Goal: Communication & Community: Answer question/provide support

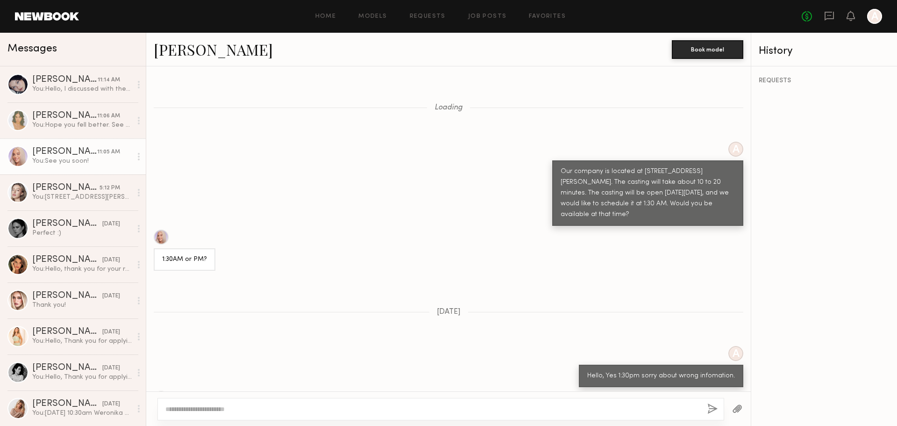
scroll to position [325, 0]
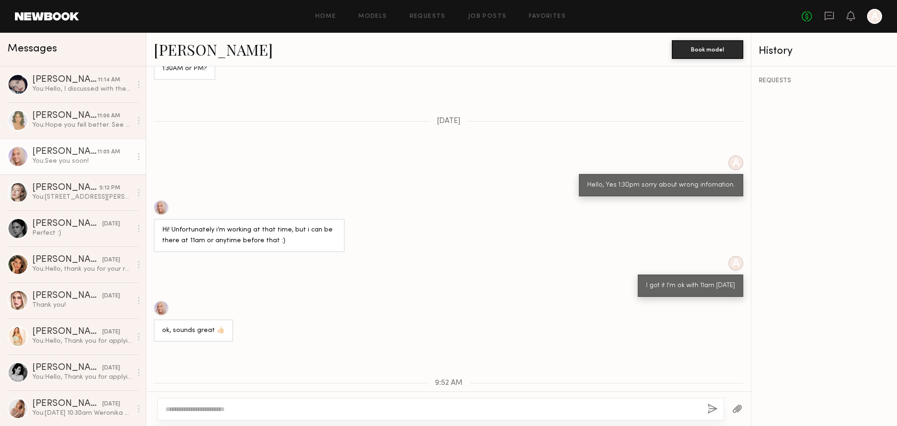
scroll to position [574, 0]
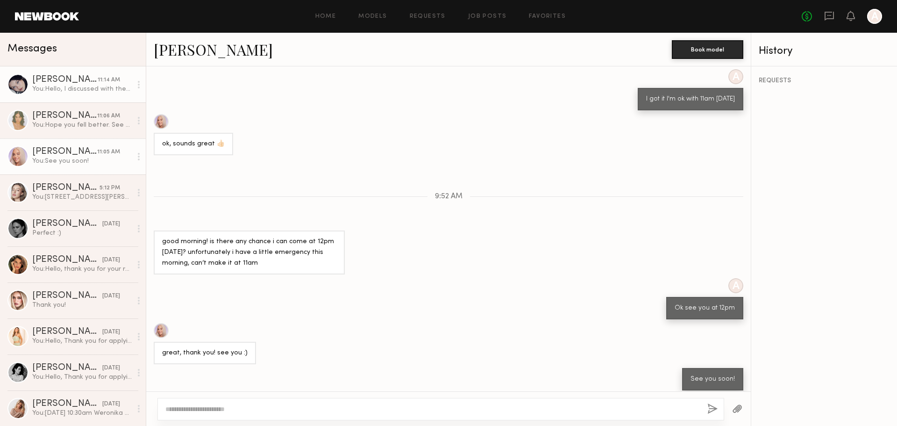
click at [88, 99] on link "[PERSON_NAME] 11:14 AM You: Hello, I discussed with the team about having a Zoo…" at bounding box center [73, 84] width 146 height 36
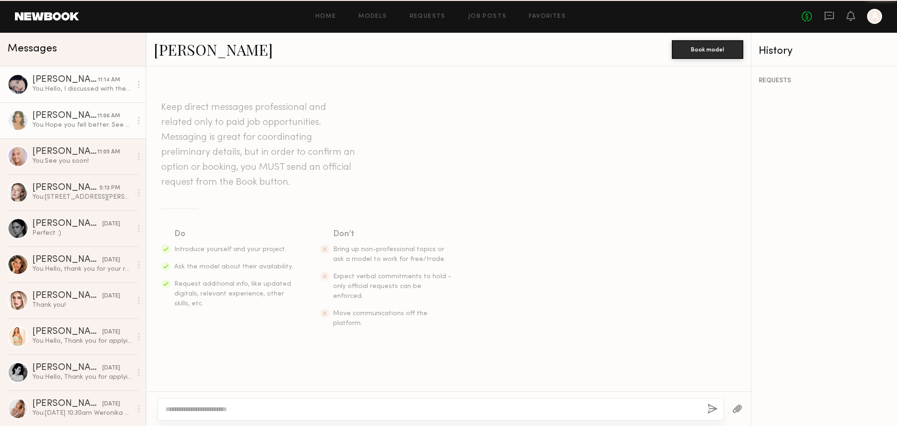
scroll to position [625, 0]
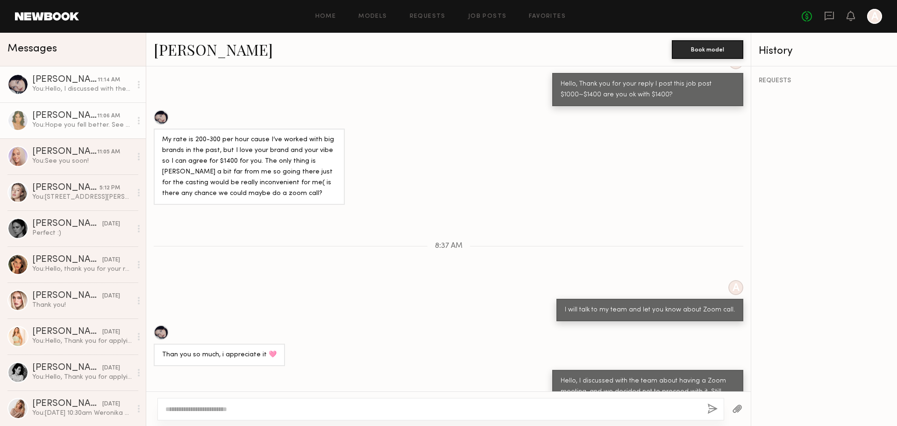
click at [99, 118] on div "11:06 AM" at bounding box center [108, 116] width 23 height 9
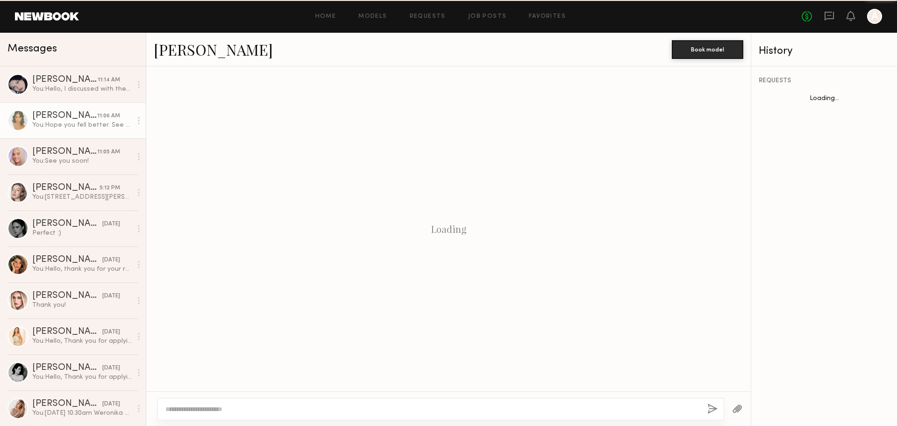
scroll to position [363, 0]
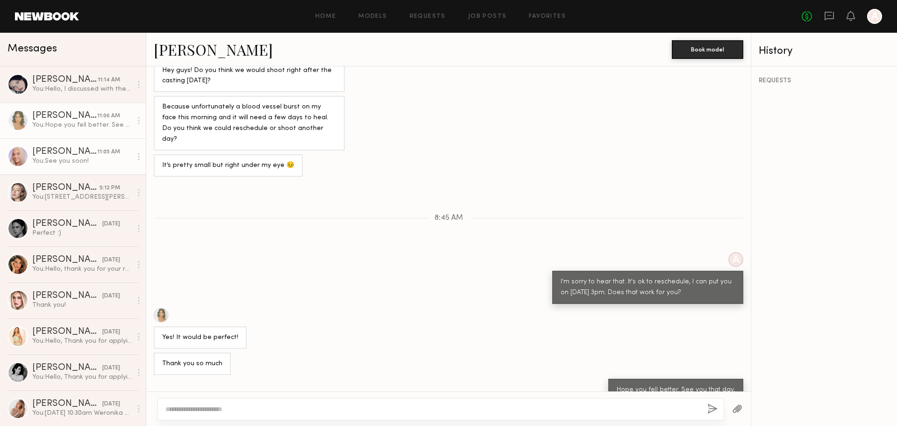
click at [99, 151] on div "11:05 AM" at bounding box center [108, 152] width 23 height 9
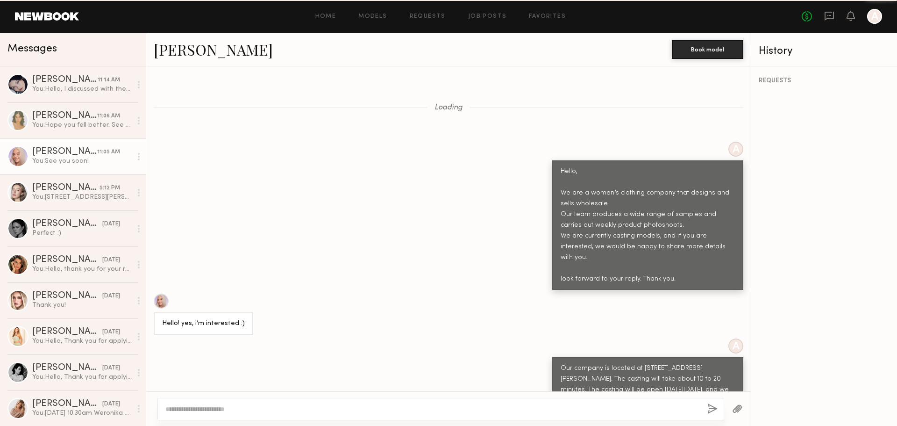
scroll to position [574, 0]
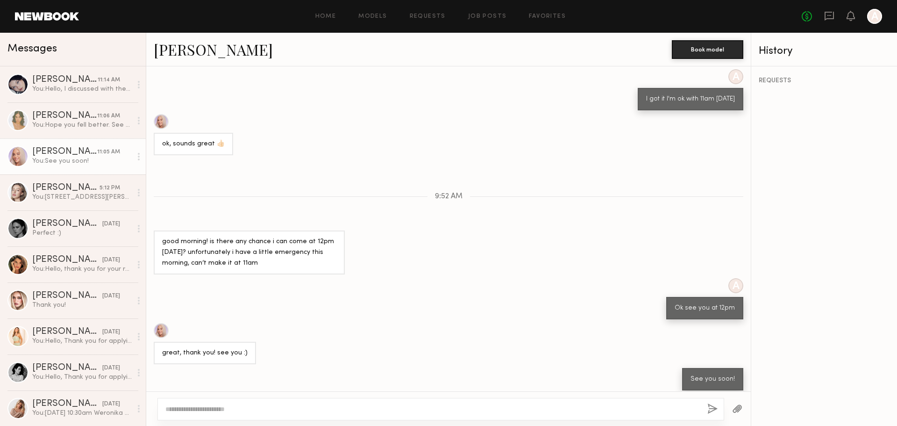
click at [162, 116] on div at bounding box center [161, 121] width 15 height 15
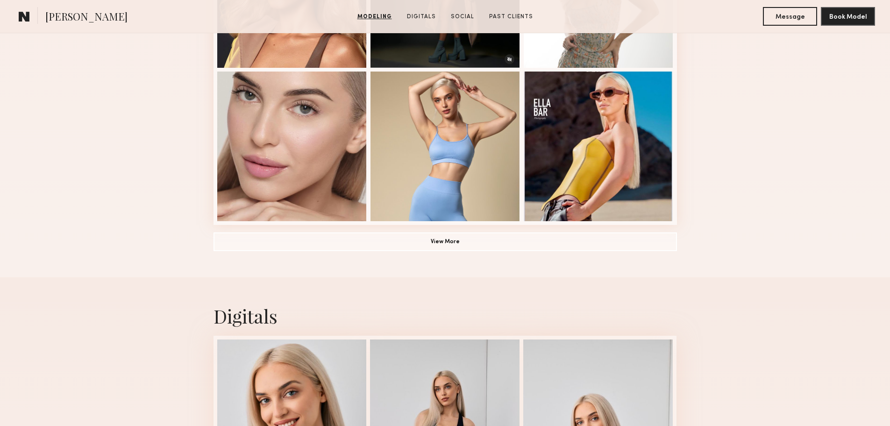
scroll to position [685, 0]
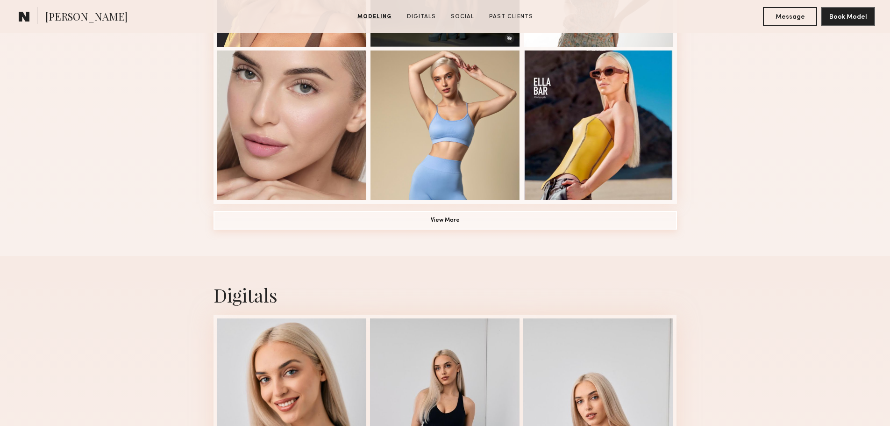
click at [452, 223] on button "View More" at bounding box center [444, 220] width 463 height 19
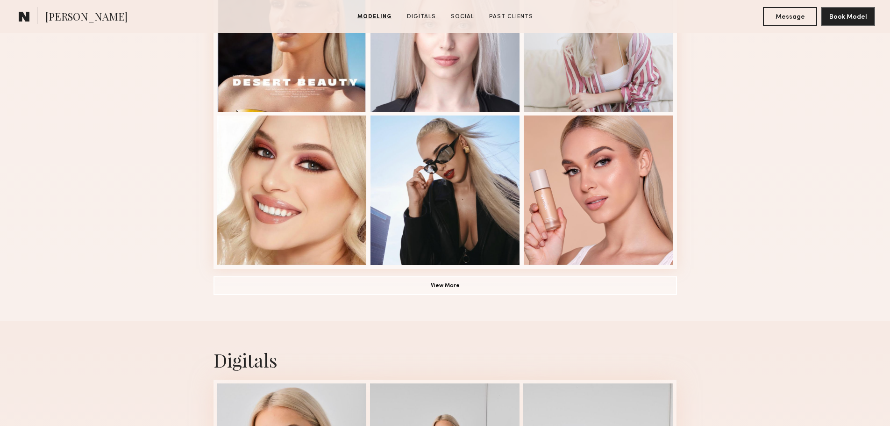
scroll to position [1050, 0]
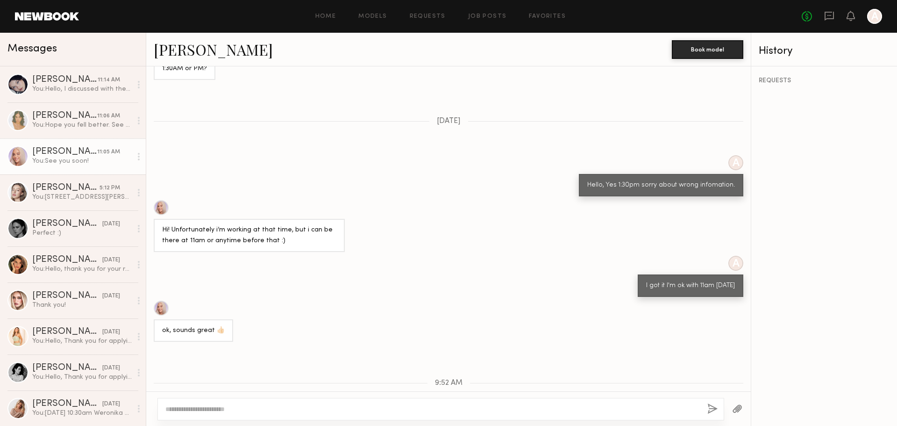
scroll to position [574, 0]
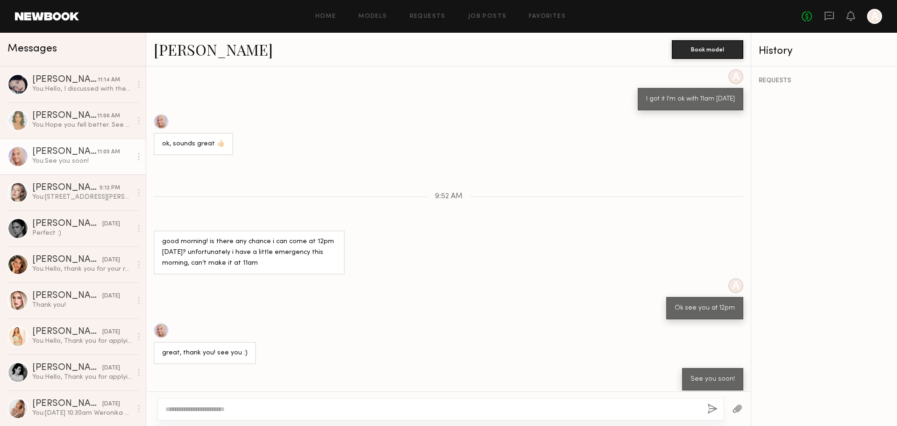
click at [580, 259] on div "good morning! is there any chance i can come at 12pm today? unfortunately i hav…" at bounding box center [448, 252] width 604 height 44
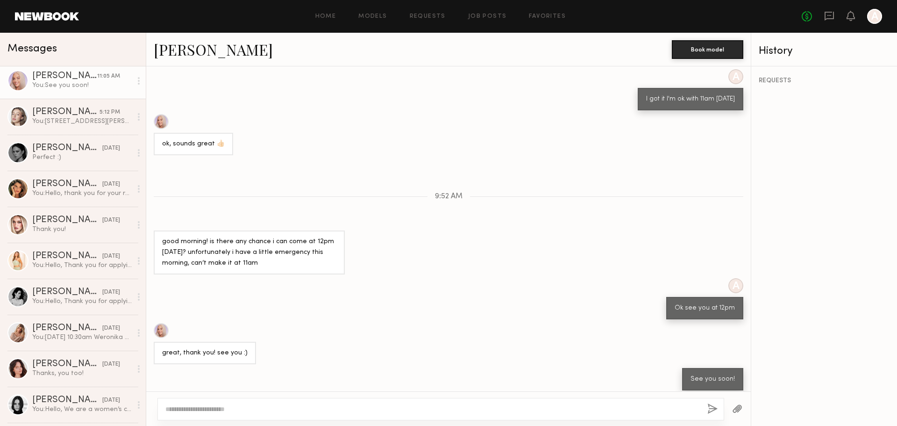
scroll to position [0, 0]
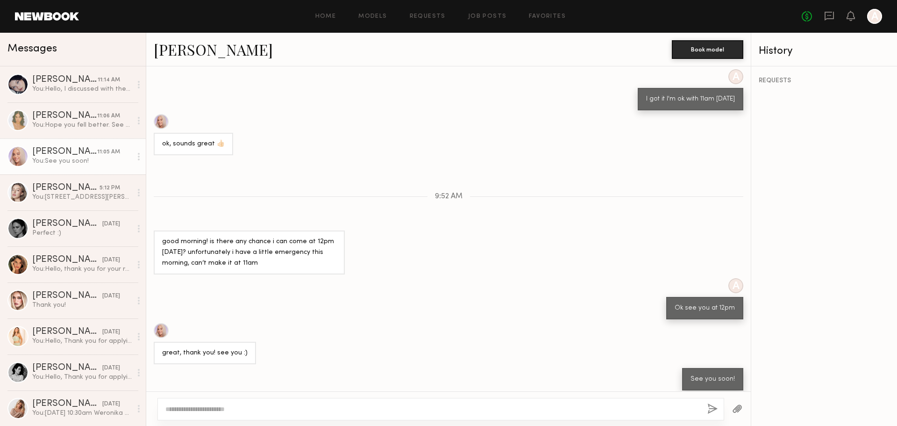
click at [473, 230] on div "good morning! is there any chance i can come at 12pm today? unfortunately i hav…" at bounding box center [448, 252] width 604 height 44
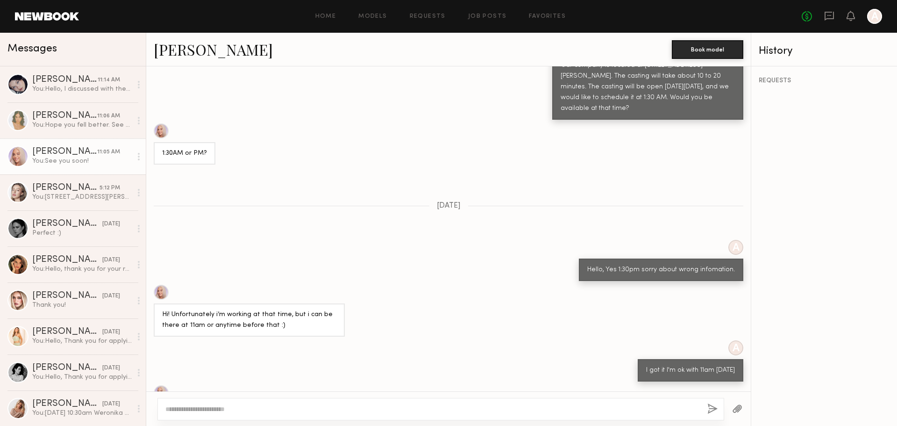
scroll to position [839, 0]
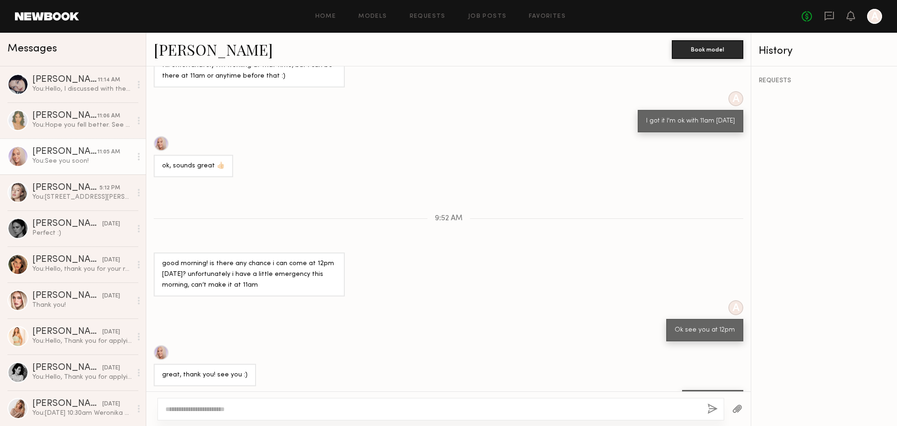
click at [72, 162] on div "You: See you soon!" at bounding box center [81, 160] width 99 height 9
click at [71, 121] on div "Lily D." at bounding box center [64, 115] width 65 height 9
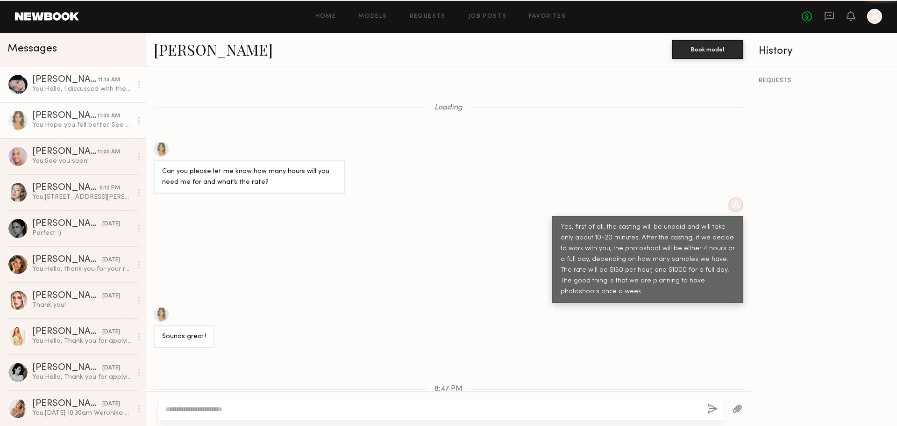
scroll to position [363, 0]
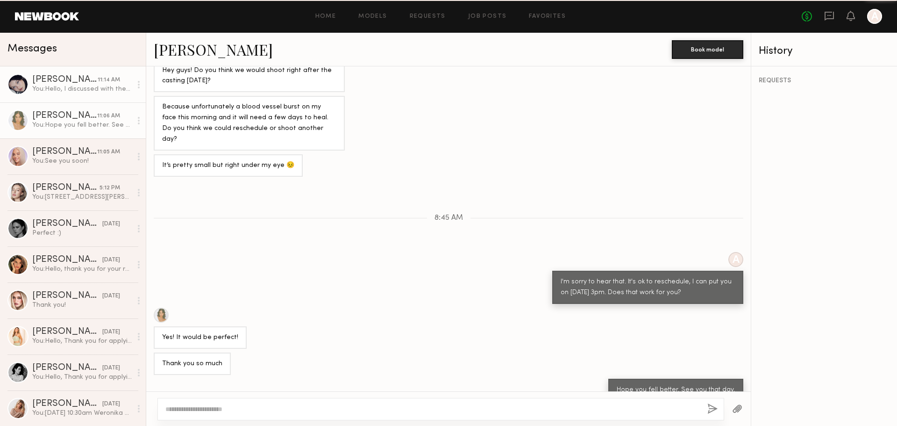
click at [79, 75] on div "Marina F." at bounding box center [64, 79] width 65 height 9
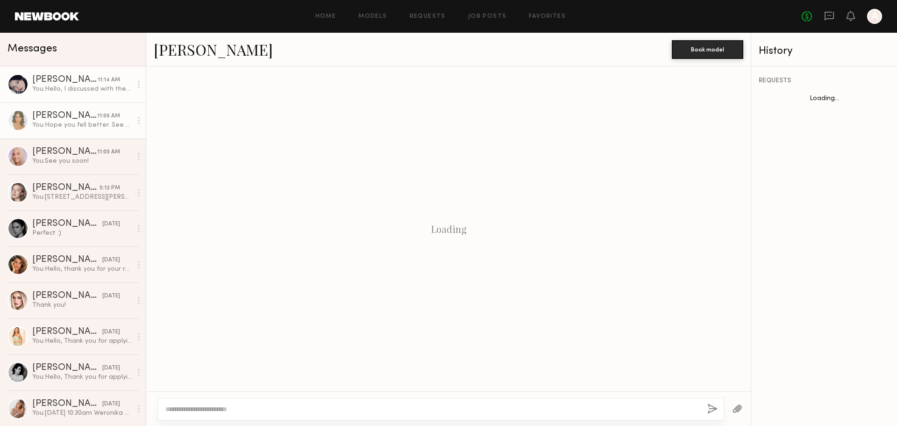
scroll to position [625, 0]
click at [60, 116] on div "Lily D." at bounding box center [64, 115] width 65 height 9
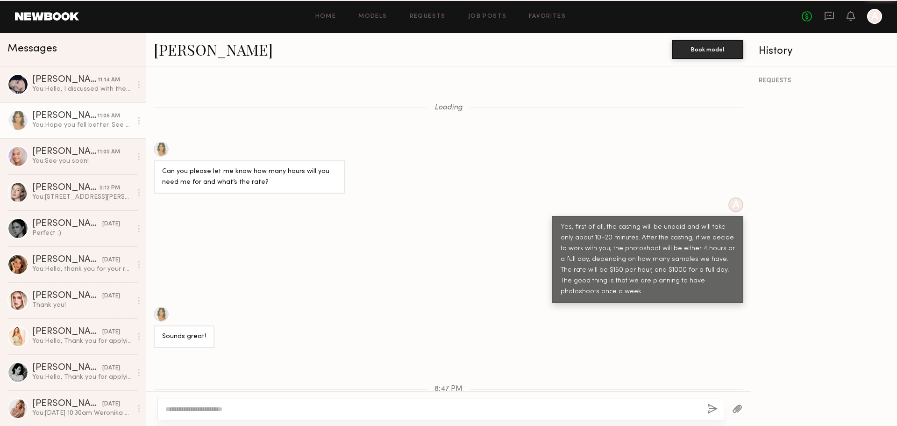
scroll to position [363, 0]
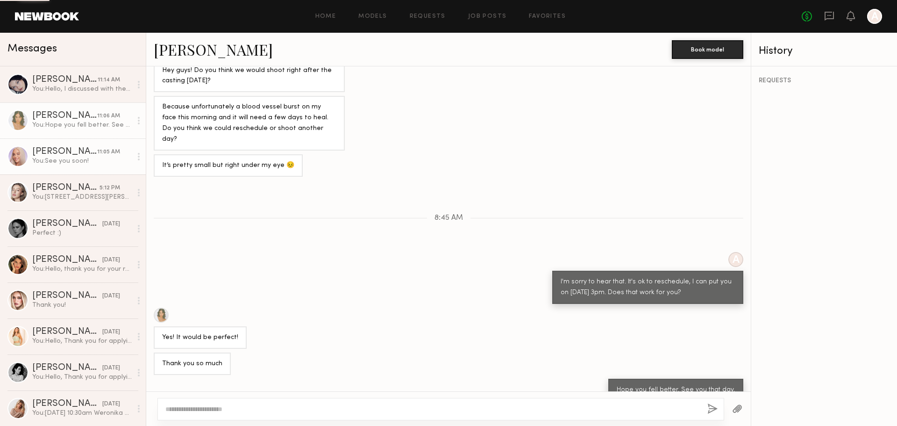
click at [66, 173] on link "Sofia M. 11:05 AM You: See you soon!" at bounding box center [73, 156] width 146 height 36
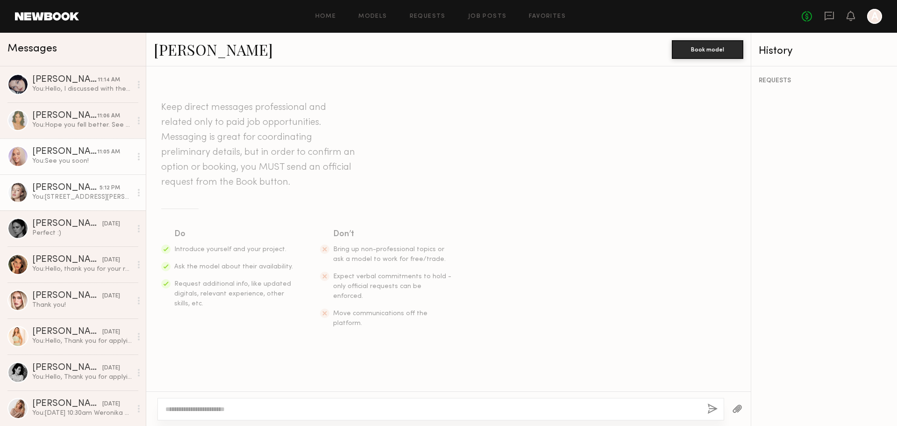
scroll to position [839, 0]
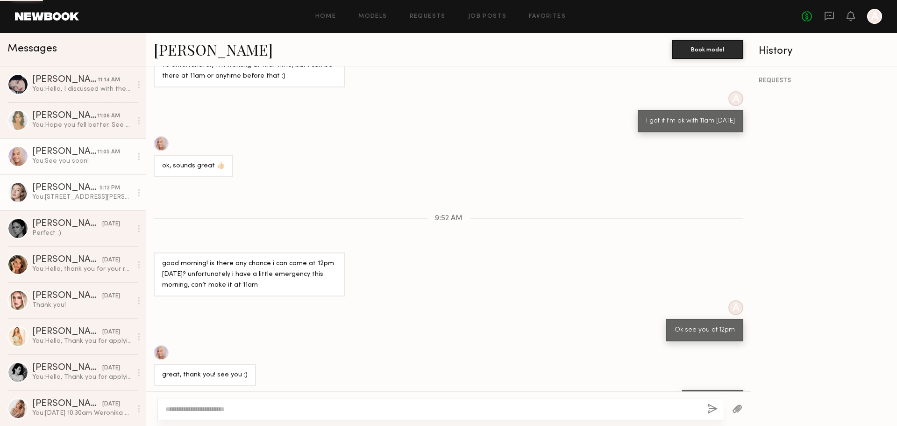
click at [63, 198] on div "You: 1900 e 25th st Vernon CA 90058. You are scheduled for casting October 7th …" at bounding box center [81, 196] width 99 height 9
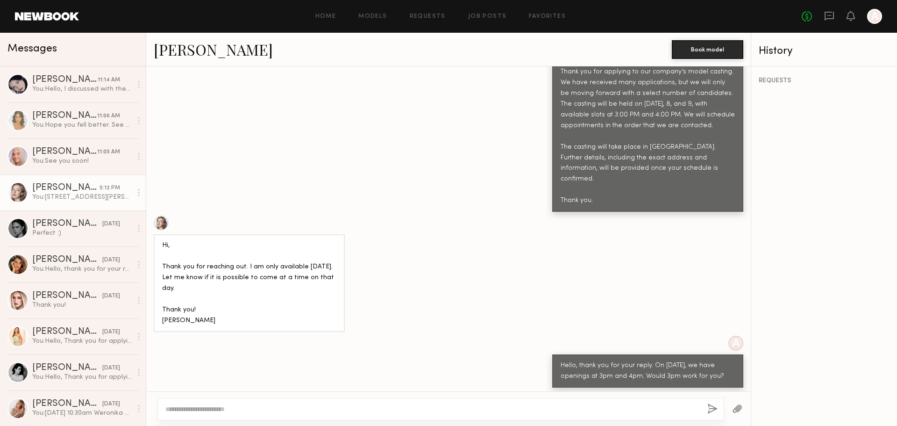
scroll to position [463, 0]
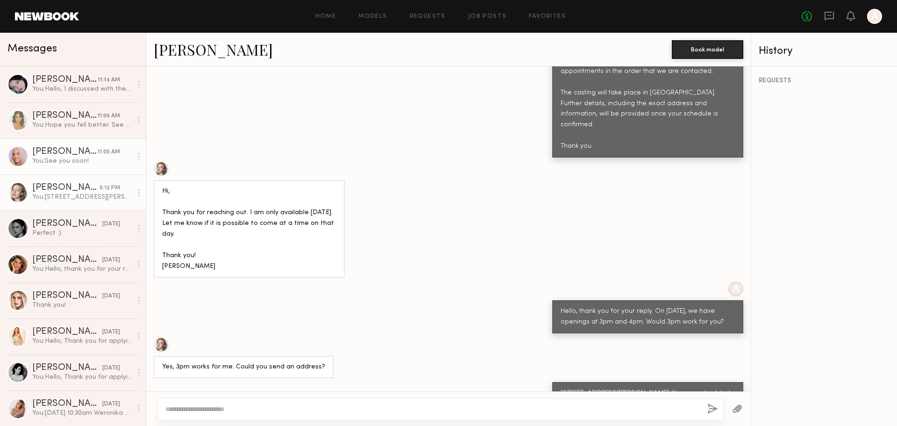
click at [75, 159] on div "You: See you soon!" at bounding box center [81, 160] width 99 height 9
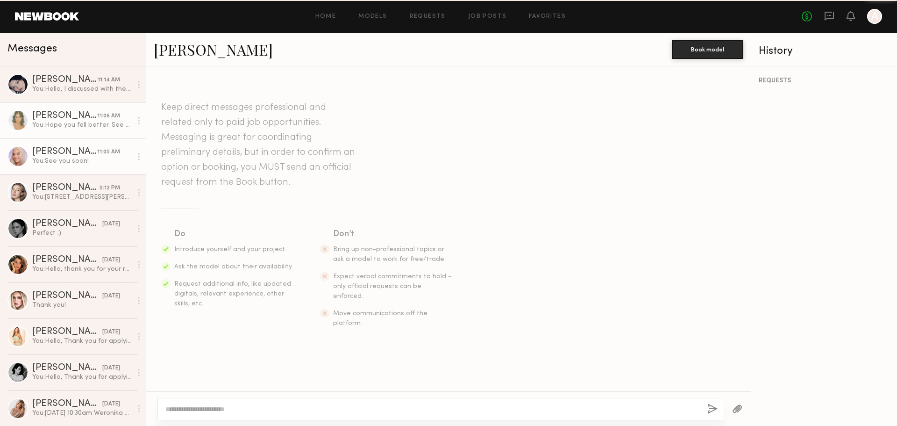
scroll to position [839, 0]
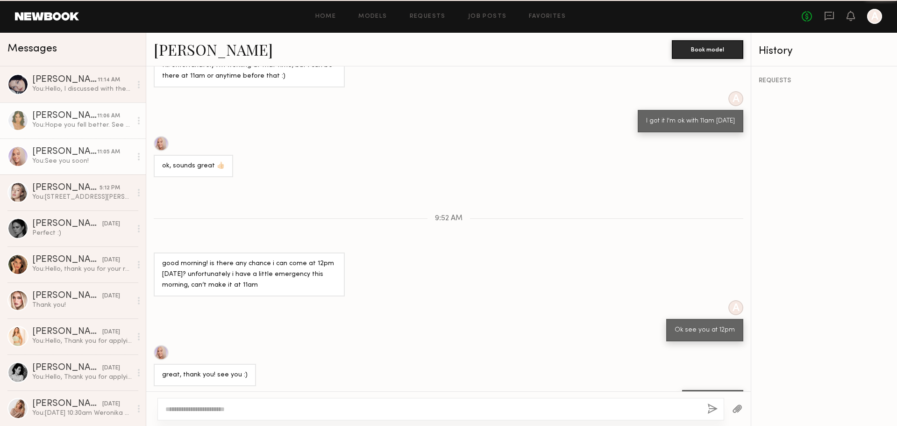
click at [64, 121] on div "Lily D." at bounding box center [64, 115] width 65 height 9
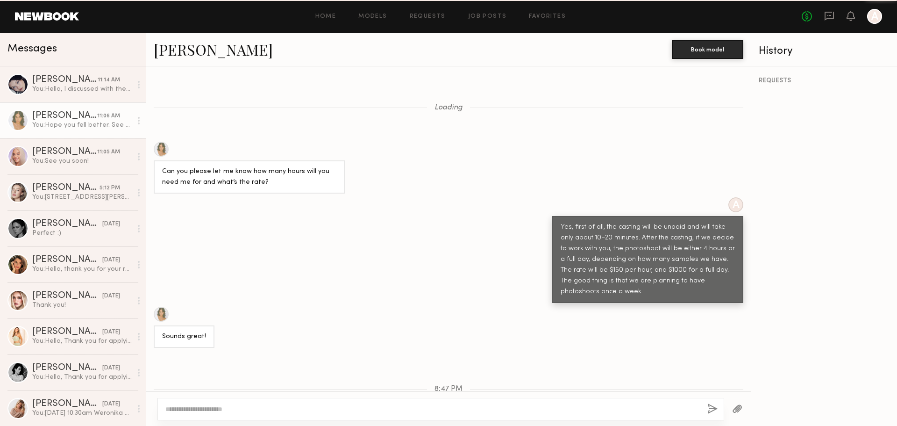
scroll to position [363, 0]
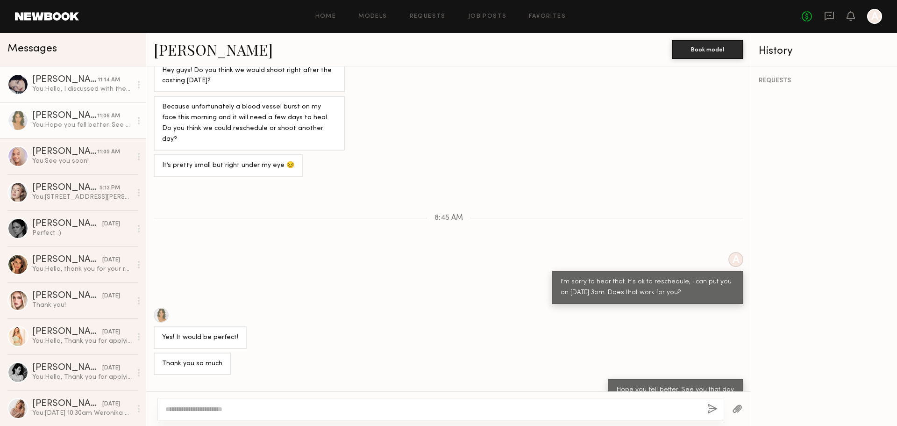
click at [78, 88] on div "You: Hello, I discussed with the team about having a Zoom meeting, and we decid…" at bounding box center [81, 89] width 99 height 9
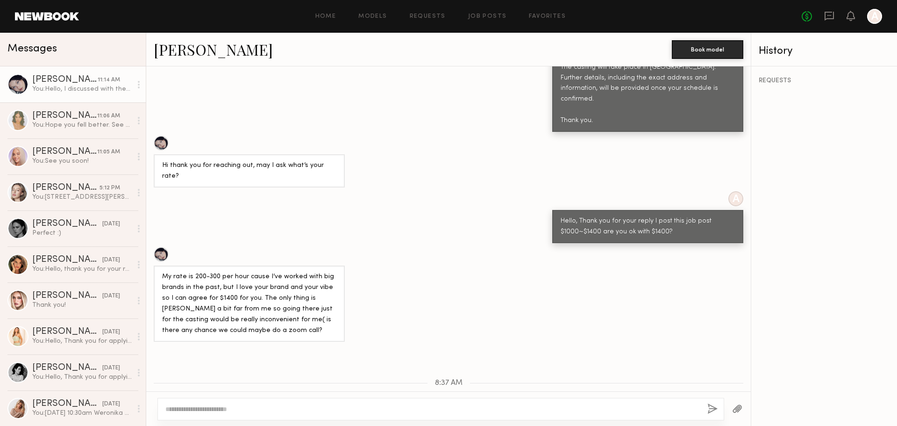
scroll to position [625, 0]
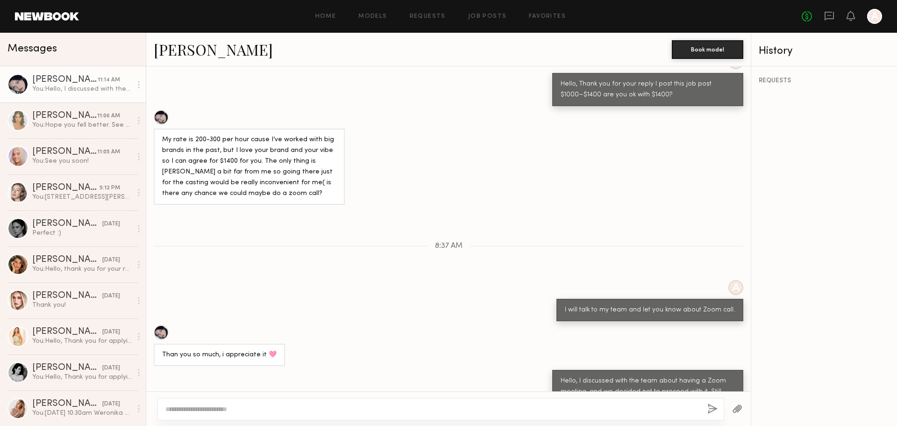
click at [391, 325] on div "Than you so much, i appreciate it 🩷" at bounding box center [448, 345] width 604 height 41
click at [80, 156] on div "Sofia M." at bounding box center [64, 151] width 65 height 9
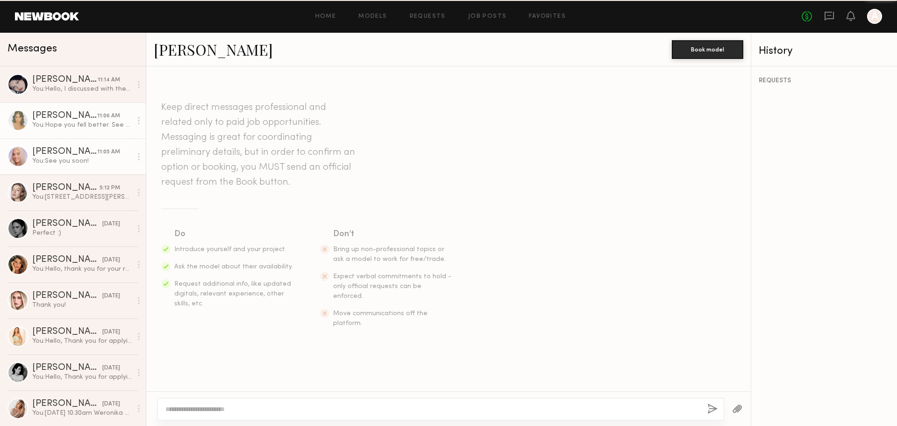
scroll to position [839, 0]
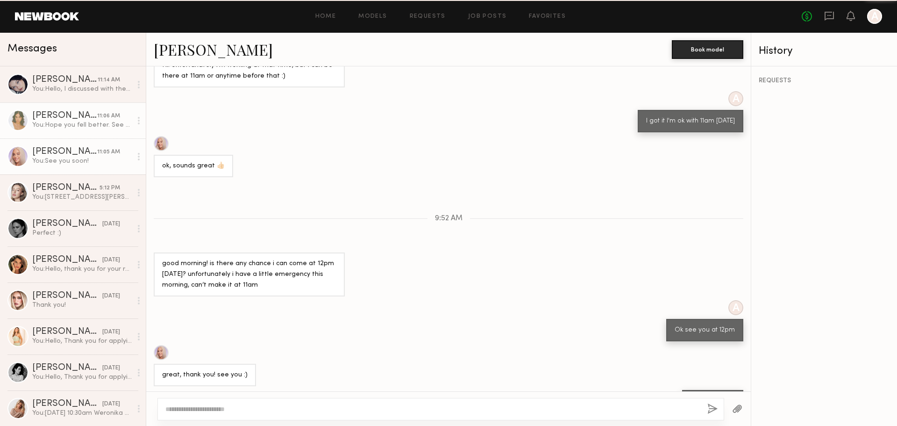
click at [77, 121] on div "Lily D." at bounding box center [64, 115] width 65 height 9
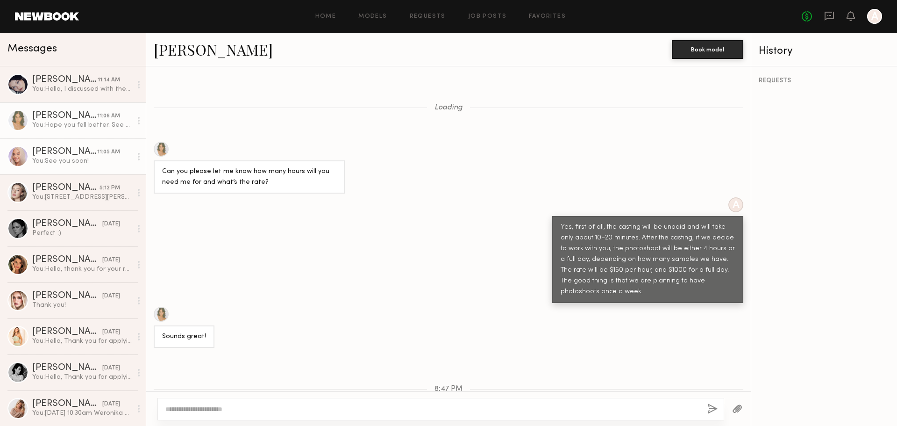
scroll to position [363, 0]
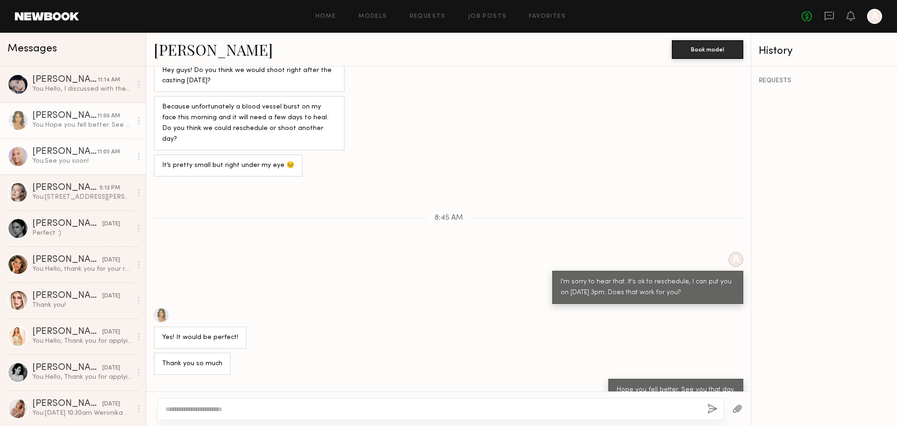
click at [80, 152] on div "Sofia M." at bounding box center [64, 151] width 65 height 9
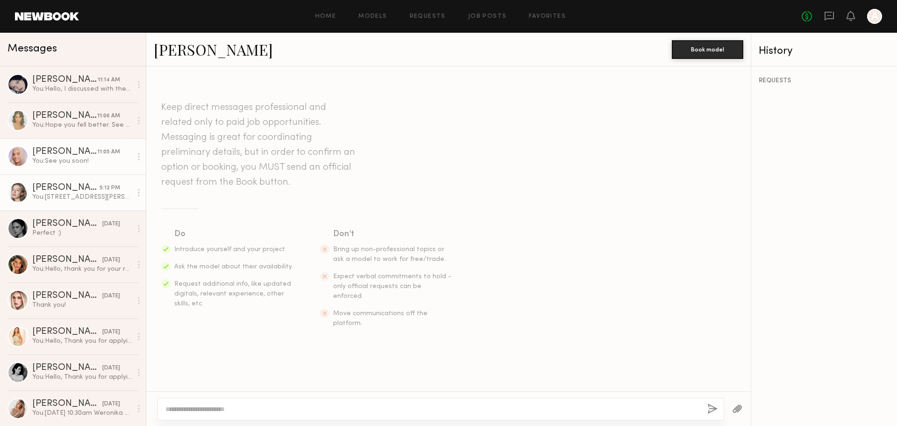
scroll to position [839, 0]
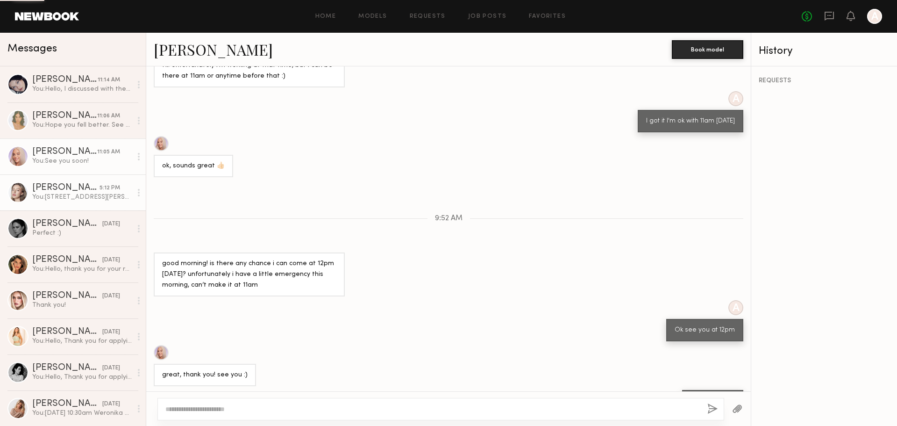
click at [82, 178] on link "Logan R. 5:12 PM You: 1900 e 25th st Vernon CA 90058. You are scheduled for cas…" at bounding box center [73, 192] width 146 height 36
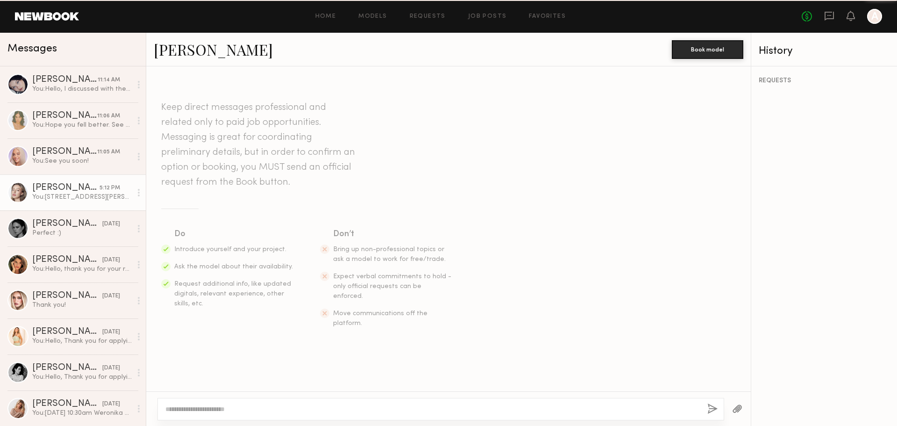
scroll to position [463, 0]
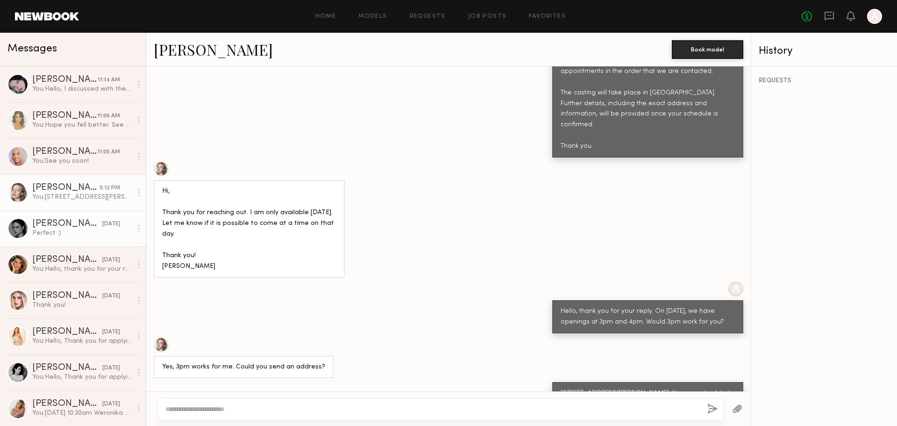
click at [82, 227] on div "Tori W." at bounding box center [67, 223] width 70 height 9
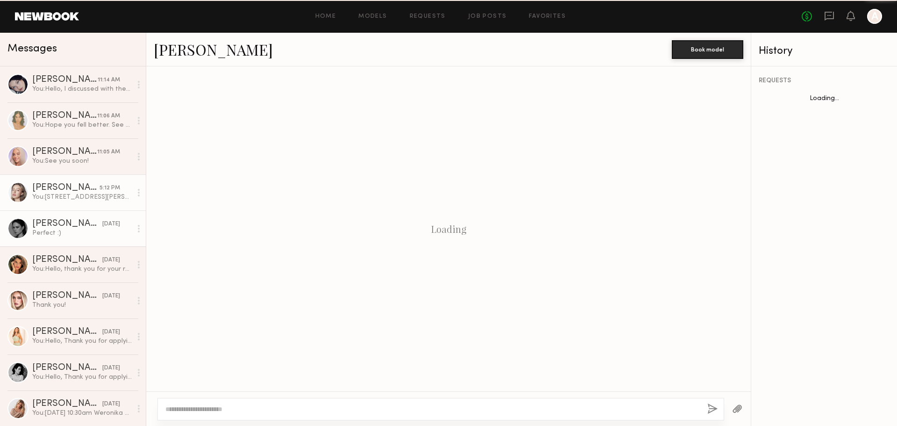
click at [82, 195] on div "You: 1900 e 25th st Vernon CA 90058. You are scheduled for casting October 7th …" at bounding box center [81, 196] width 99 height 9
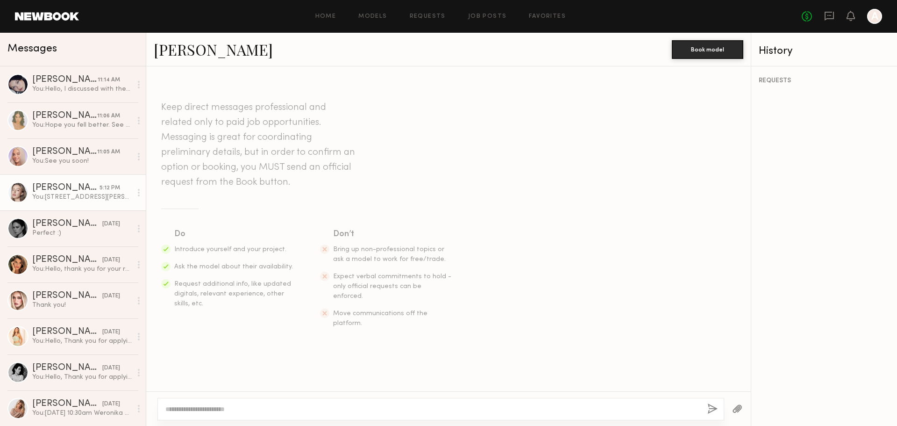
scroll to position [463, 0]
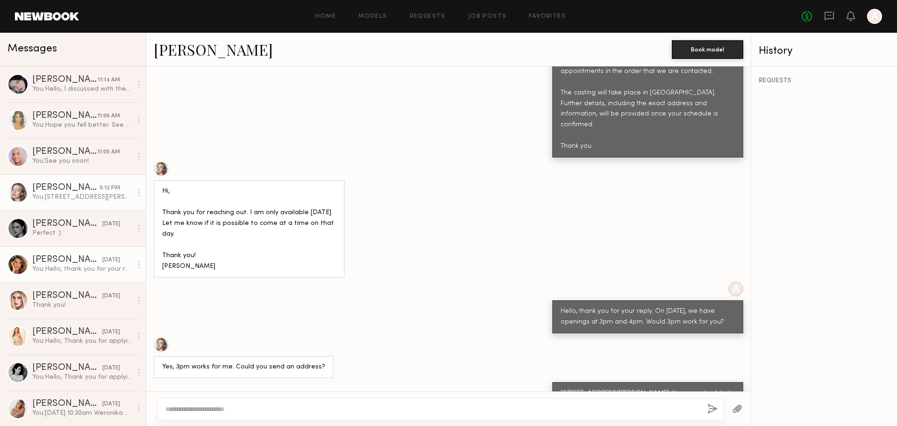
click at [67, 272] on div "You: Hello, thank you for your reply. The main shoot date has not been set yet.…" at bounding box center [81, 268] width 99 height 9
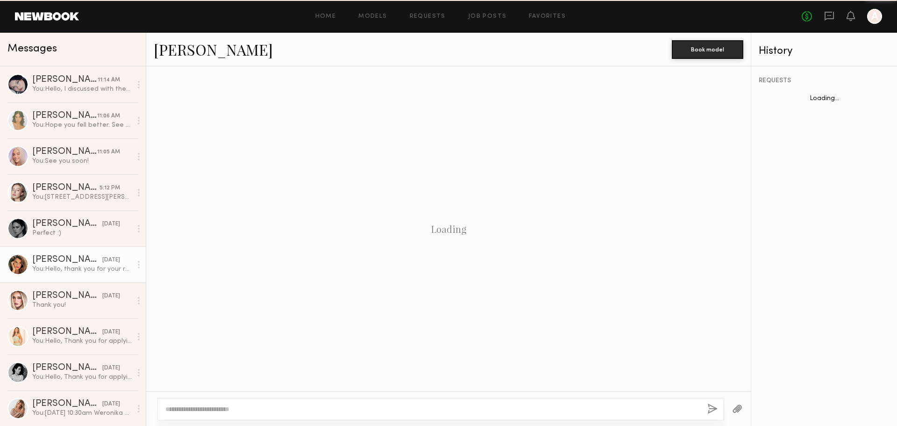
scroll to position [320, 0]
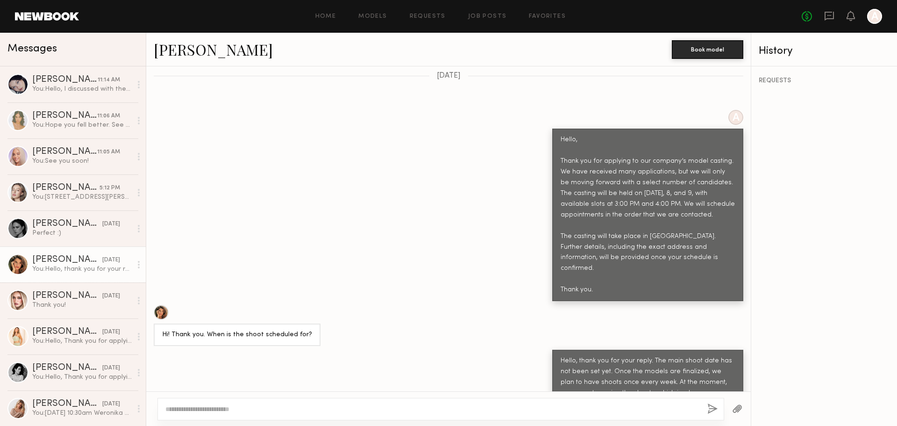
click at [162, 305] on div at bounding box center [161, 312] width 15 height 15
click at [482, 415] on div at bounding box center [440, 409] width 567 height 22
click at [484, 406] on textarea at bounding box center [432, 408] width 534 height 9
click at [364, 412] on textarea at bounding box center [432, 408] width 534 height 9
paste textarea "**********"
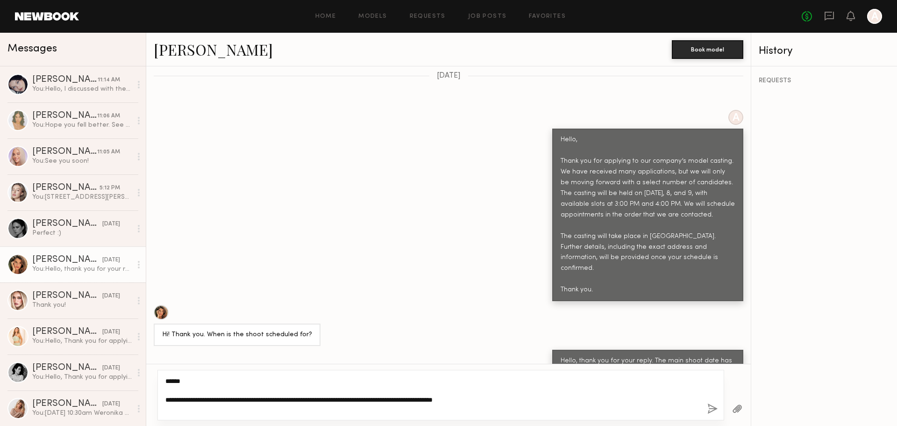
click at [165, 399] on textarea "**********" at bounding box center [432, 394] width 534 height 37
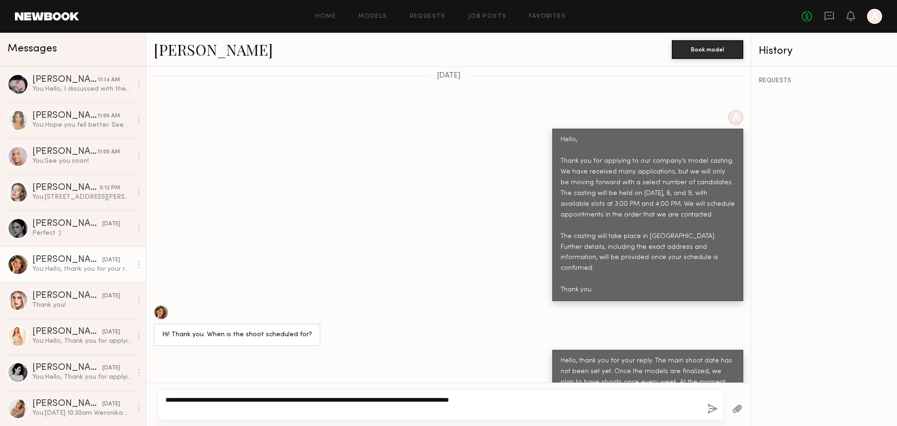
drag, startPoint x: 287, startPoint y: 402, endPoint x: 349, endPoint y: 399, distance: 61.7
click at [349, 399] on textarea "**********" at bounding box center [432, 404] width 534 height 19
click at [309, 405] on textarea "**********" at bounding box center [432, 404] width 534 height 19
drag, startPoint x: 361, startPoint y: 399, endPoint x: 380, endPoint y: 399, distance: 19.2
click at [380, 399] on textarea "**********" at bounding box center [432, 404] width 534 height 19
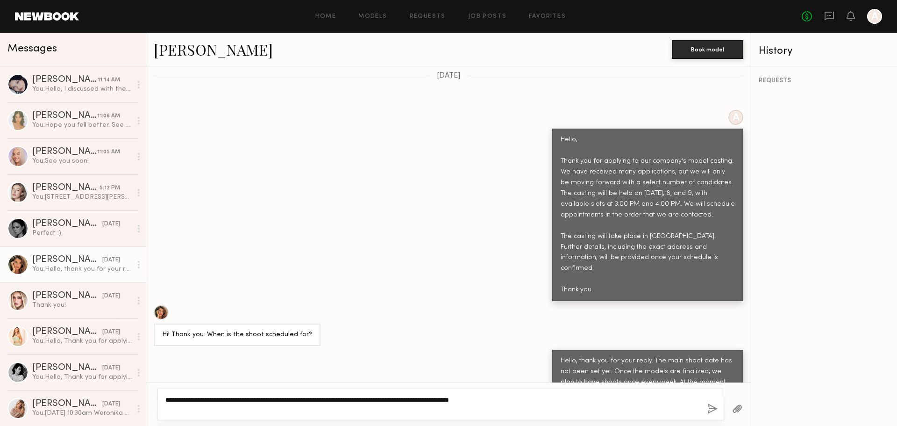
click at [384, 407] on textarea "**********" at bounding box center [432, 404] width 534 height 19
drag, startPoint x: 369, startPoint y: 397, endPoint x: 463, endPoint y: 400, distance: 94.9
click at [463, 400] on textarea "**********" at bounding box center [432, 404] width 534 height 19
click at [468, 409] on textarea "**********" at bounding box center [432, 404] width 534 height 19
drag, startPoint x: 419, startPoint y: 398, endPoint x: 531, endPoint y: 403, distance: 112.7
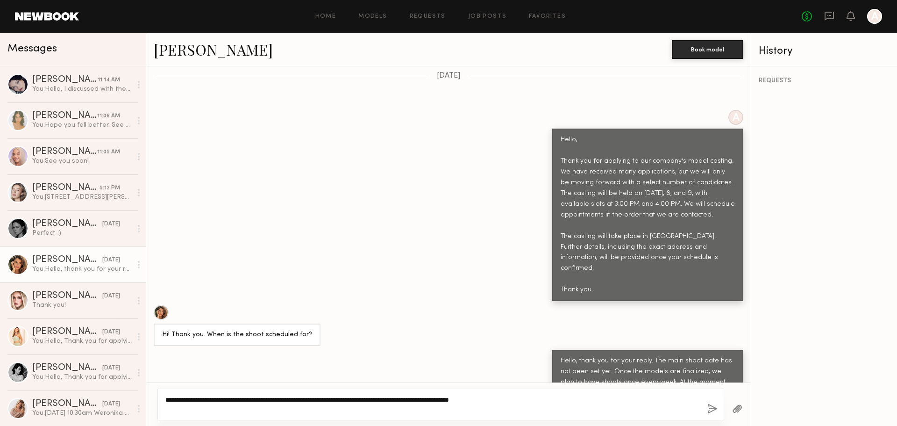
click at [525, 402] on textarea "**********" at bounding box center [432, 404] width 534 height 19
click at [548, 403] on textarea "**********" at bounding box center [432, 404] width 534 height 19
drag, startPoint x: 557, startPoint y: 400, endPoint x: 114, endPoint y: 390, distance: 442.9
click at [114, 390] on div "Messages Marina F. 11:14 AM You: Hello, I discussed with the team about having …" at bounding box center [448, 229] width 897 height 393
click at [538, 403] on textarea "**********" at bounding box center [432, 404] width 534 height 19
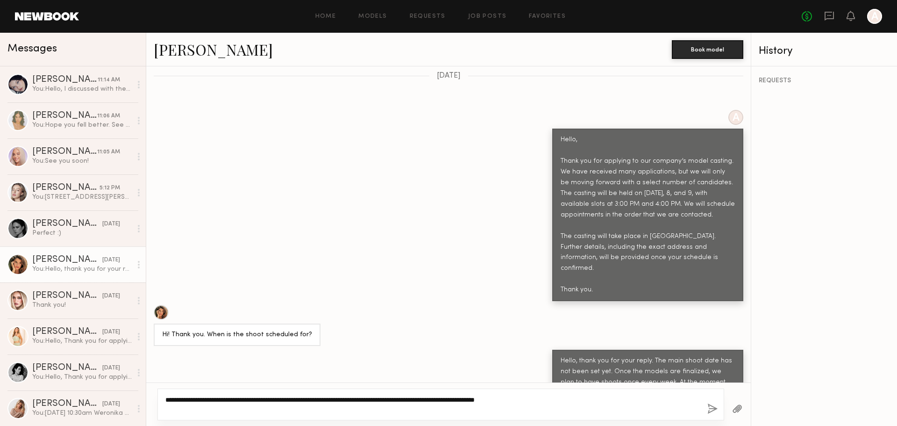
type textarea "**********"
click at [711, 408] on button "button" at bounding box center [712, 409] width 10 height 12
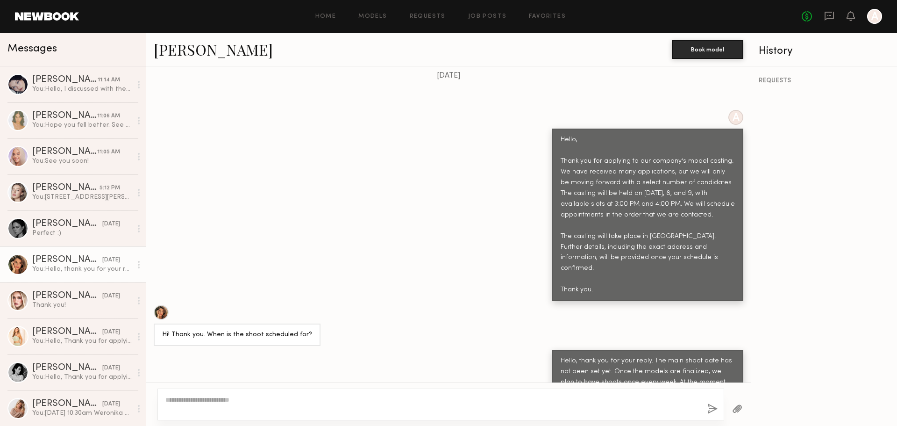
scroll to position [532, 0]
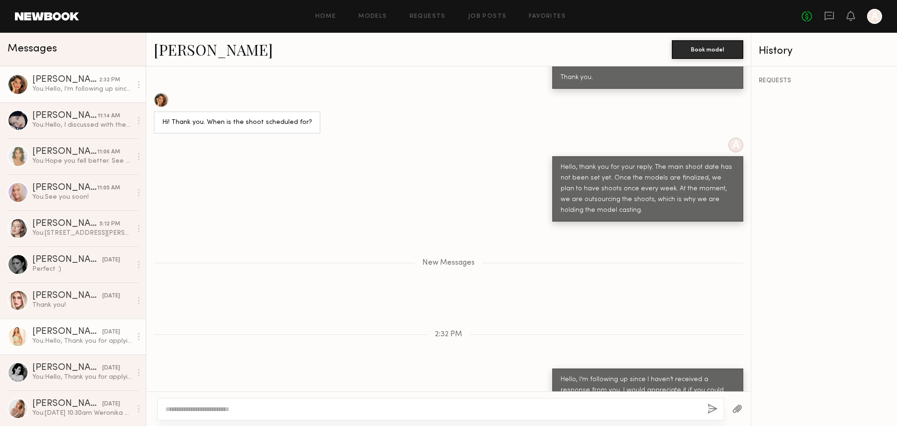
click at [117, 343] on div "You: Hello, Thank you for applying to our company’s model casting. We have rece…" at bounding box center [81, 340] width 99 height 9
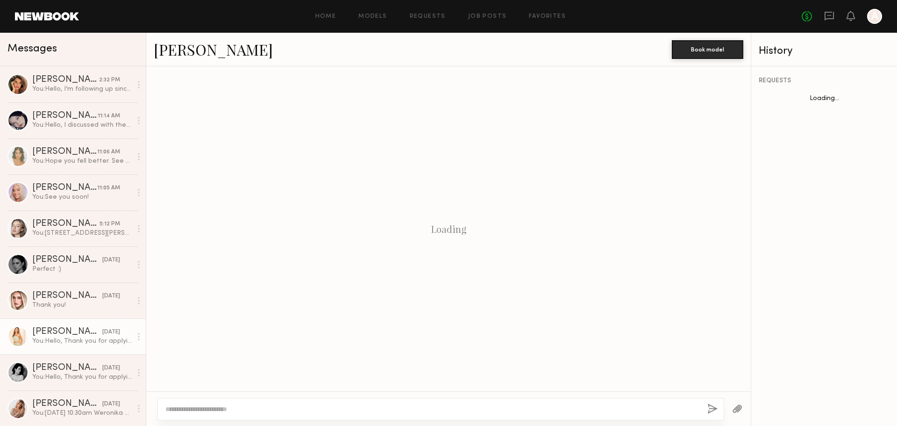
scroll to position [206, 0]
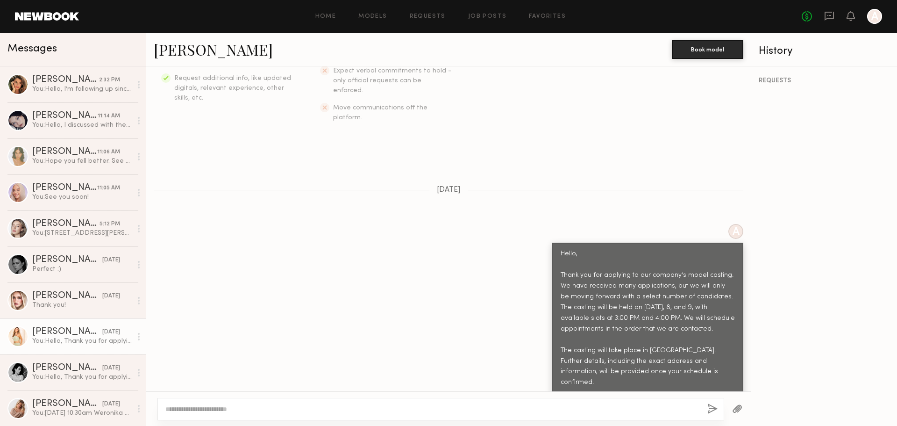
click at [400, 400] on div at bounding box center [440, 409] width 567 height 22
click at [404, 411] on textarea at bounding box center [432, 408] width 534 height 9
paste textarea "**********"
type textarea "**********"
click at [712, 406] on button "button" at bounding box center [712, 409] width 10 height 12
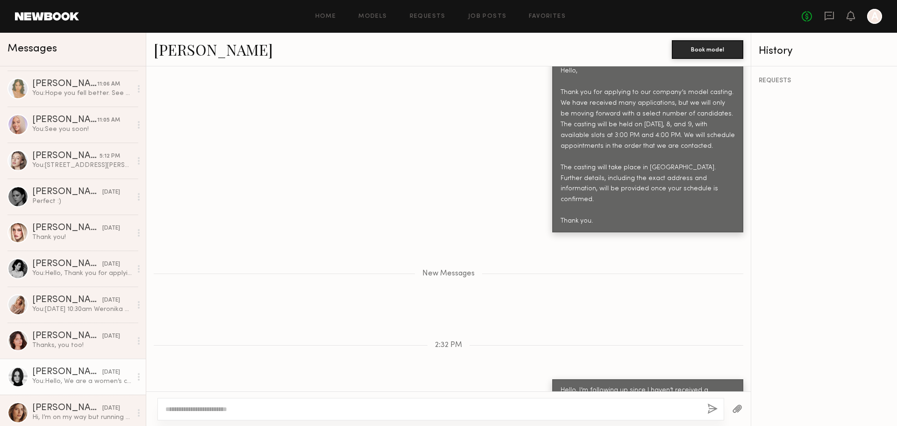
scroll to position [125, 0]
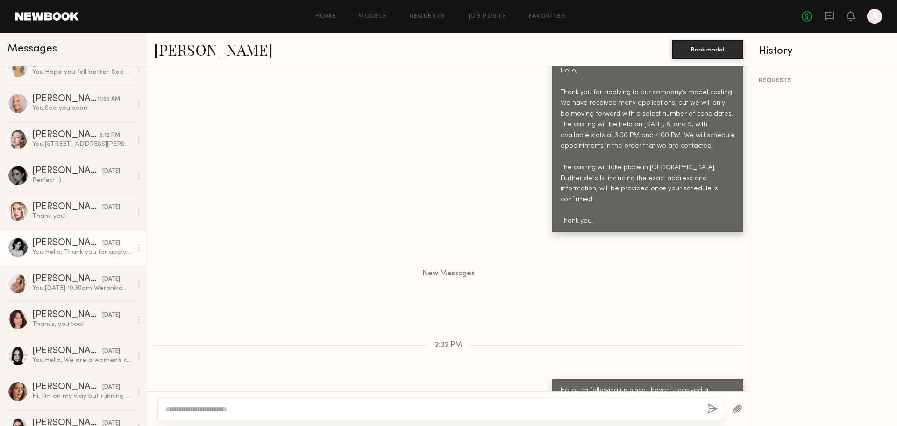
click at [101, 256] on div "You: Hello, Thank you for applying to our company’s model casting. We have rece…" at bounding box center [81, 252] width 99 height 9
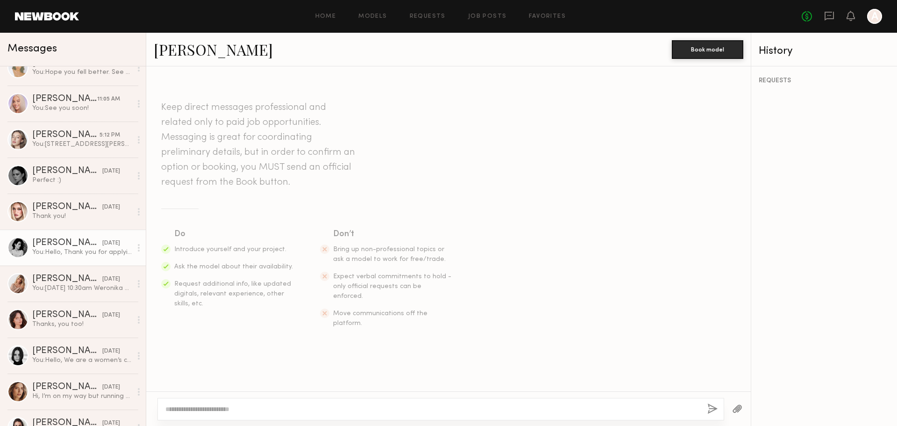
scroll to position [206, 0]
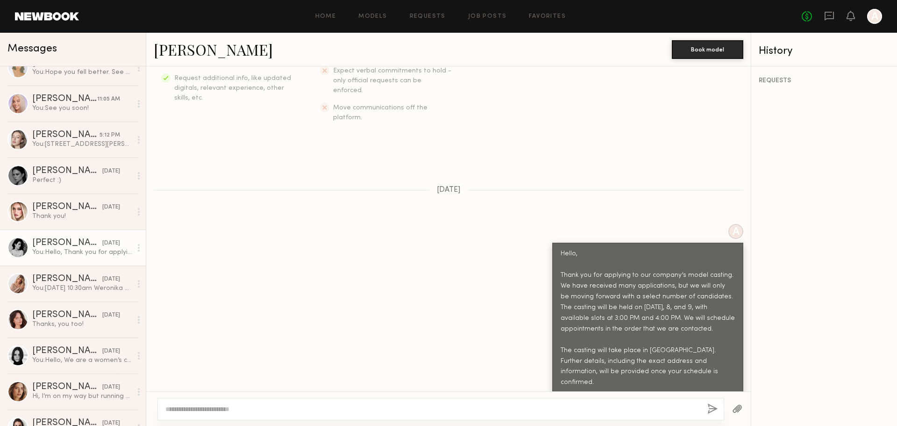
click at [526, 405] on textarea at bounding box center [432, 408] width 534 height 9
type textarea "**********"
click at [714, 407] on button "button" at bounding box center [712, 409] width 10 height 12
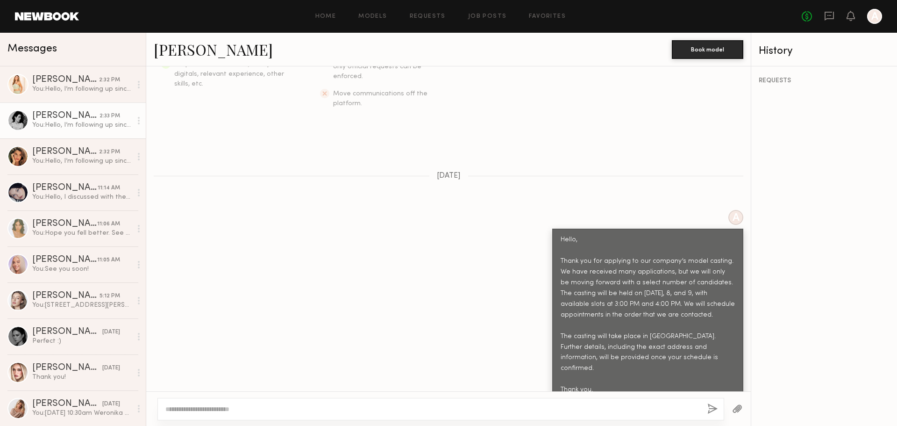
scroll to position [312, 0]
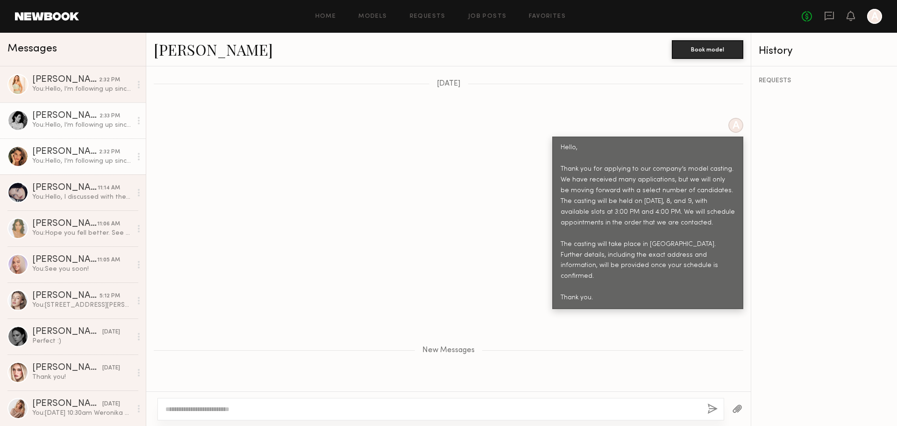
click at [101, 164] on div "You: Hello, I’m following up since I haven’t received a response from you. I wo…" at bounding box center [81, 160] width 99 height 9
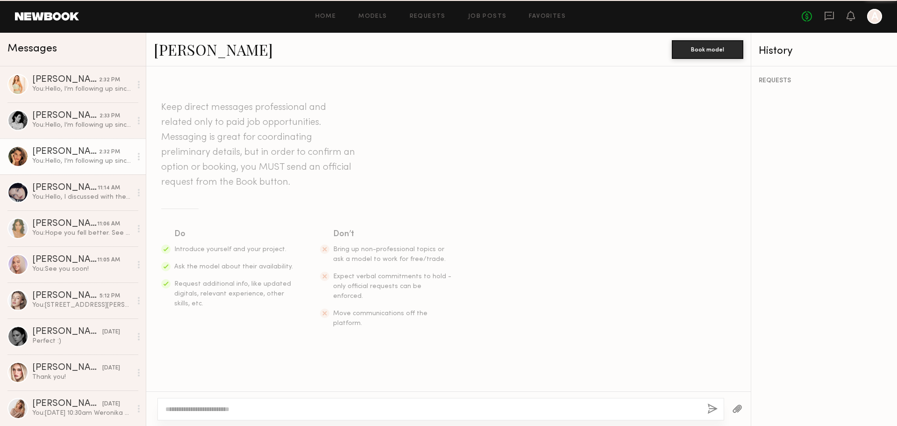
scroll to position [459, 0]
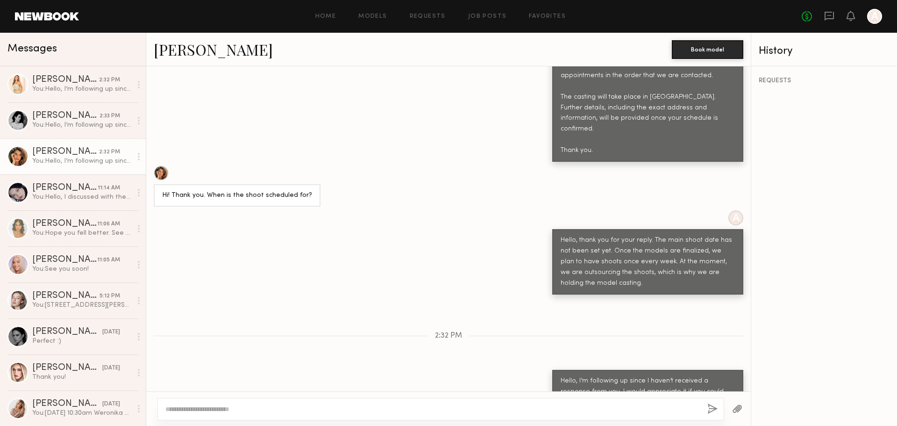
click at [549, 406] on textarea at bounding box center [432, 408] width 534 height 9
type textarea "**********"
click at [715, 408] on button "button" at bounding box center [712, 409] width 10 height 12
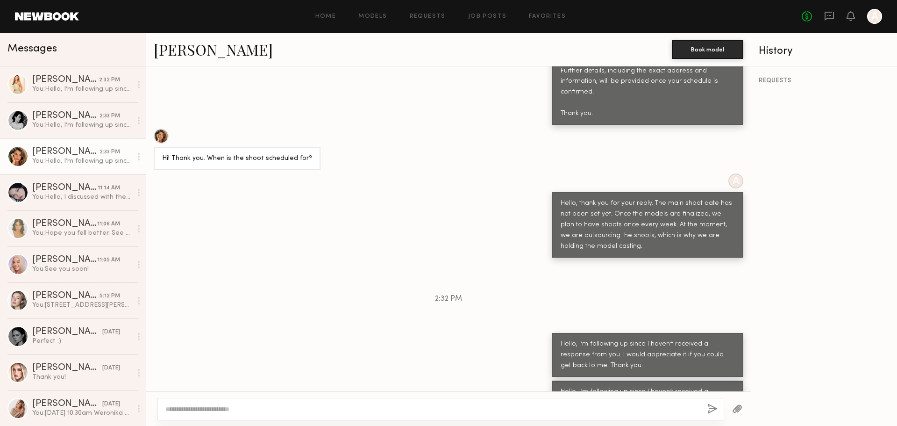
click at [159, 128] on div at bounding box center [161, 135] width 15 height 15
drag, startPoint x: 584, startPoint y: 313, endPoint x: 702, endPoint y: 318, distance: 117.8
click at [703, 339] on div "Hello, I’m following up since I haven’t received a response from you. I would a…" at bounding box center [648, 355] width 174 height 32
click at [582, 339] on div "Hello, I’m following up since I haven’t received a response from you. I would a…" at bounding box center [648, 355] width 174 height 32
drag, startPoint x: 574, startPoint y: 172, endPoint x: 714, endPoint y: 184, distance: 140.6
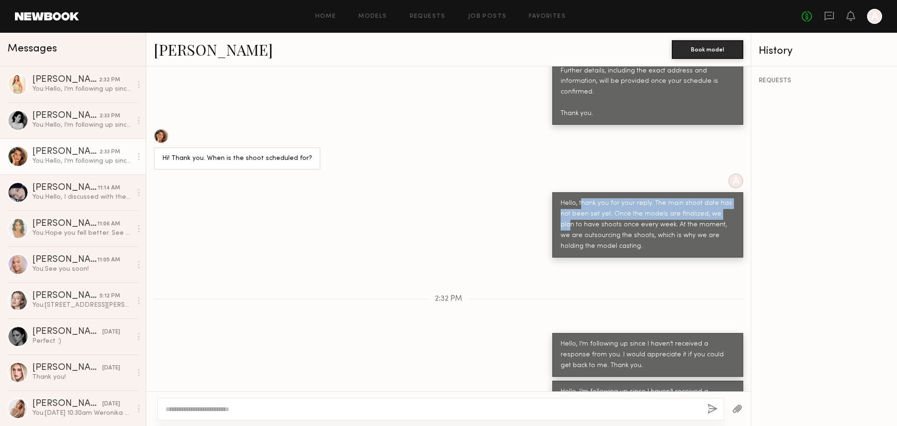
click at [714, 198] on div "Hello, thank you for your reply. The main shoot date has not been set yet. Once…" at bounding box center [648, 225] width 174 height 54
click at [654, 210] on div "Hello, thank you for your reply. The main shoot date has not been set yet. Once…" at bounding box center [648, 225] width 174 height 54
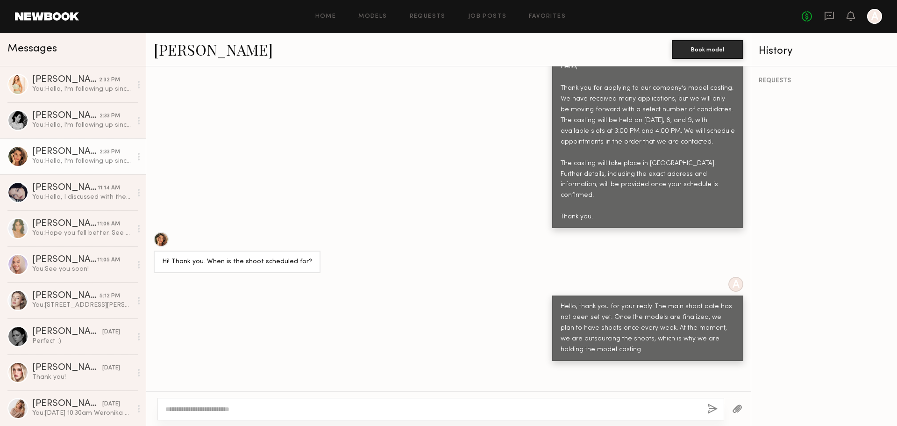
scroll to position [371, 0]
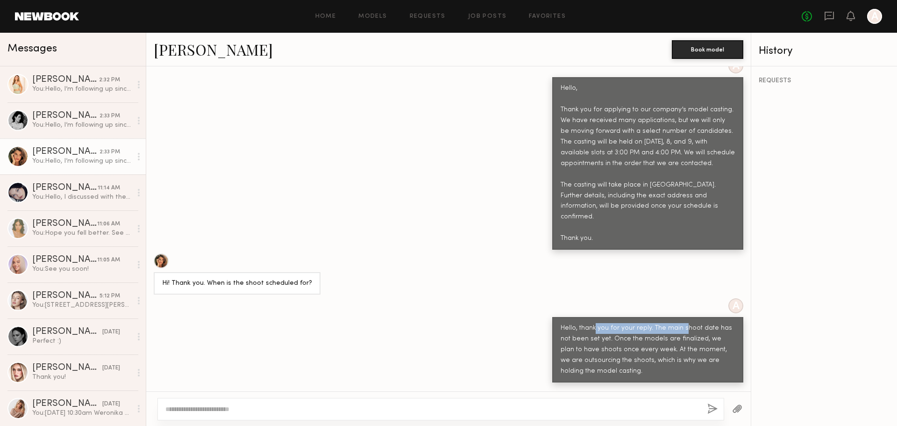
drag, startPoint x: 587, startPoint y: 297, endPoint x: 676, endPoint y: 299, distance: 88.8
click at [675, 323] on div "Hello, thank you for your reply. The main shoot date has not been set yet. Once…" at bounding box center [648, 350] width 174 height 54
click at [673, 323] on div "Hello, thank you for your reply. The main shoot date has not been set yet. Once…" at bounding box center [648, 350] width 174 height 54
drag, startPoint x: 580, startPoint y: 298, endPoint x: 688, endPoint y: 304, distance: 108.1
click at [669, 323] on div "Hello, thank you for your reply. The main shoot date has not been set yet. Once…" at bounding box center [648, 350] width 174 height 54
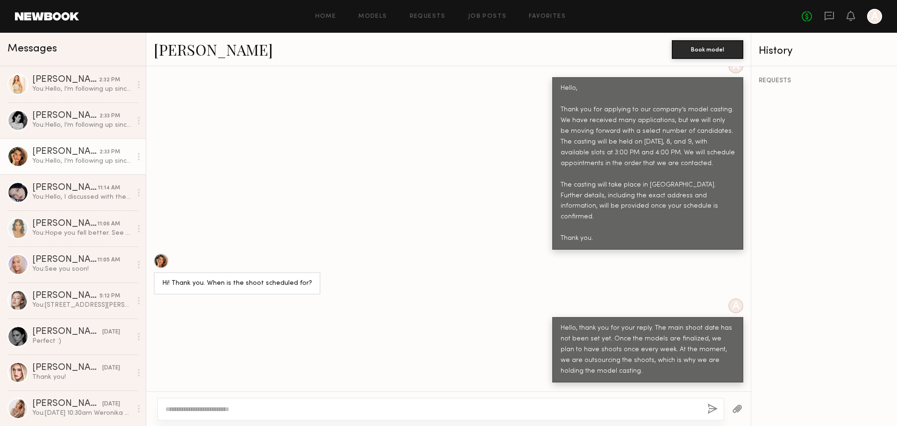
click at [688, 323] on div "Hello, thank you for your reply. The main shoot date has not been set yet. Once…" at bounding box center [648, 350] width 174 height 54
drag, startPoint x: 654, startPoint y: 298, endPoint x: 703, endPoint y: 303, distance: 48.9
click at [703, 323] on div "Hello, thank you for your reply. The main shoot date has not been set yet. Once…" at bounding box center [648, 350] width 174 height 54
click at [674, 323] on div "Hello, thank you for your reply. The main shoot date has not been set yet. Once…" at bounding box center [648, 350] width 174 height 54
drag, startPoint x: 582, startPoint y: 307, endPoint x: 666, endPoint y: 310, distance: 84.1
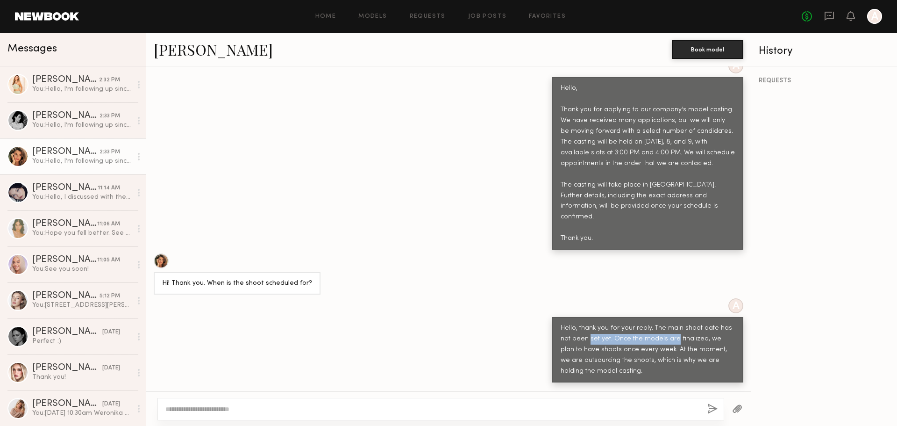
click at [666, 323] on div "Hello, thank you for your reply. The main shoot date has not been set yet. Once…" at bounding box center [648, 350] width 174 height 54
click at [669, 323] on div "Hello, thank you for your reply. The main shoot date has not been set yet. Once…" at bounding box center [648, 350] width 174 height 54
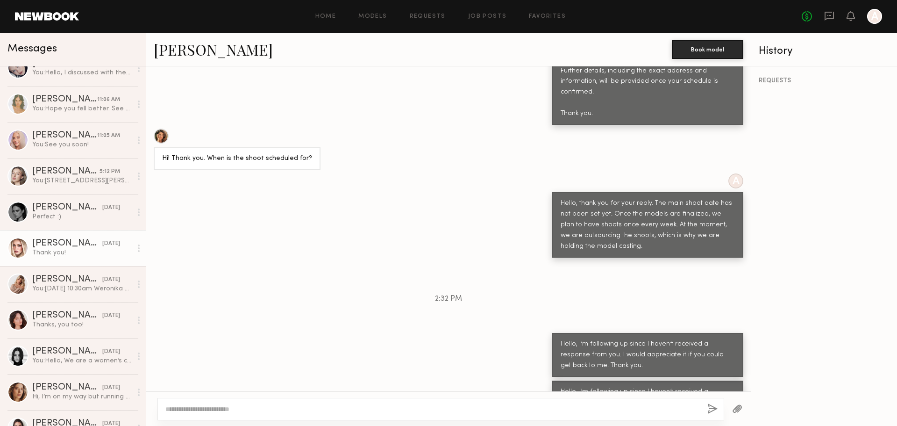
scroll to position [62, 0]
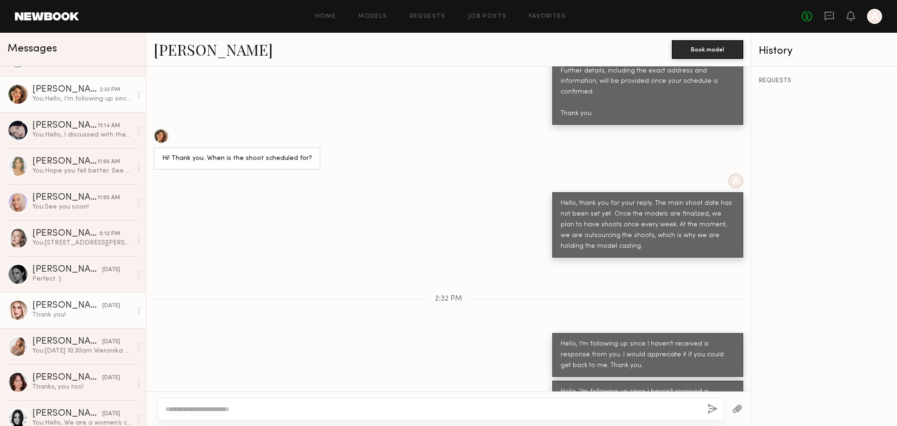
click at [102, 310] on div "yesterday" at bounding box center [111, 305] width 18 height 9
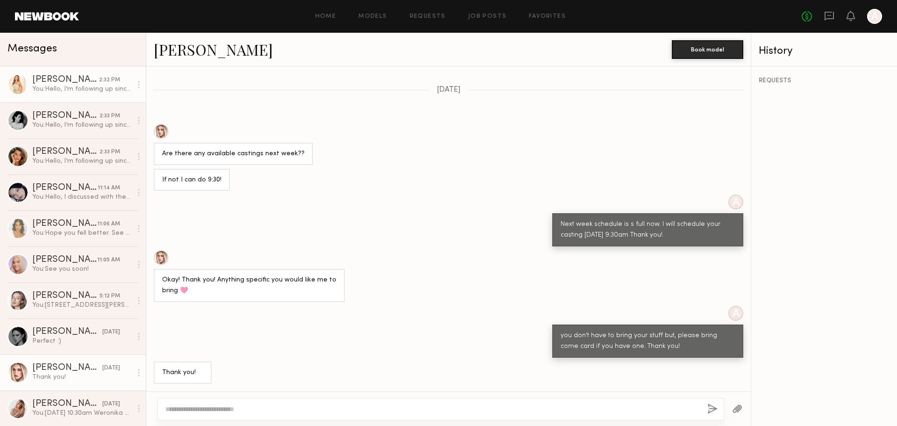
click at [19, 81] on div at bounding box center [17, 84] width 21 height 21
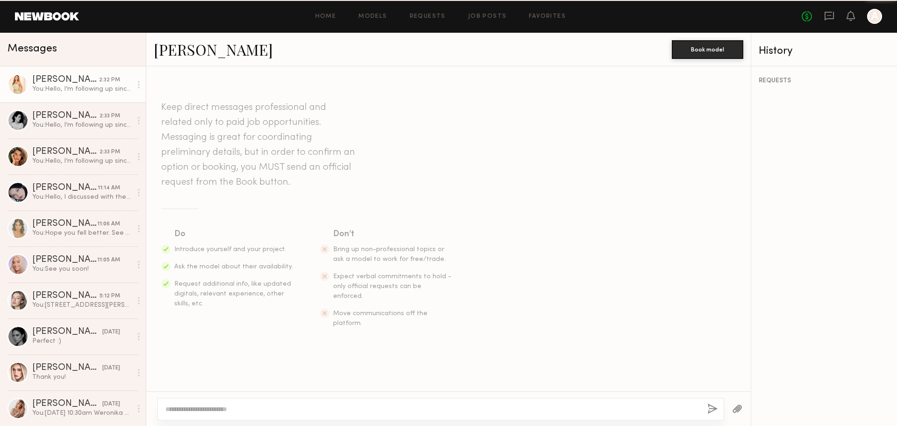
scroll to position [315, 0]
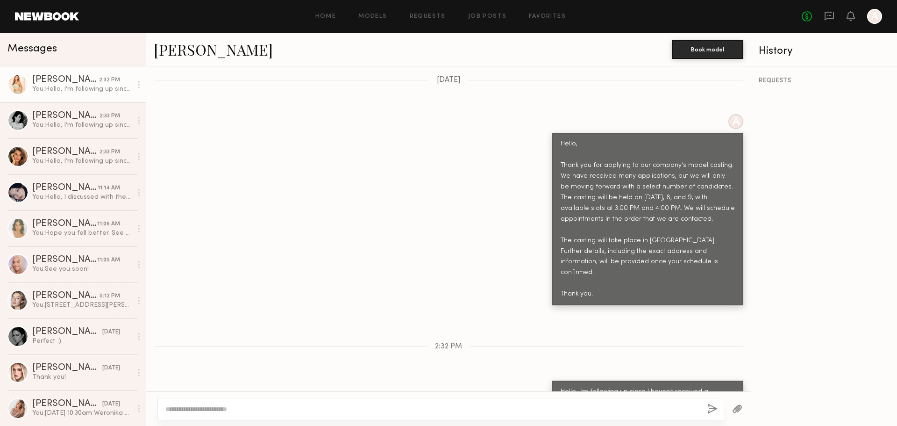
click at [191, 51] on link "Serena M." at bounding box center [213, 49] width 119 height 20
click at [50, 118] on div "Casilda G." at bounding box center [65, 115] width 67 height 9
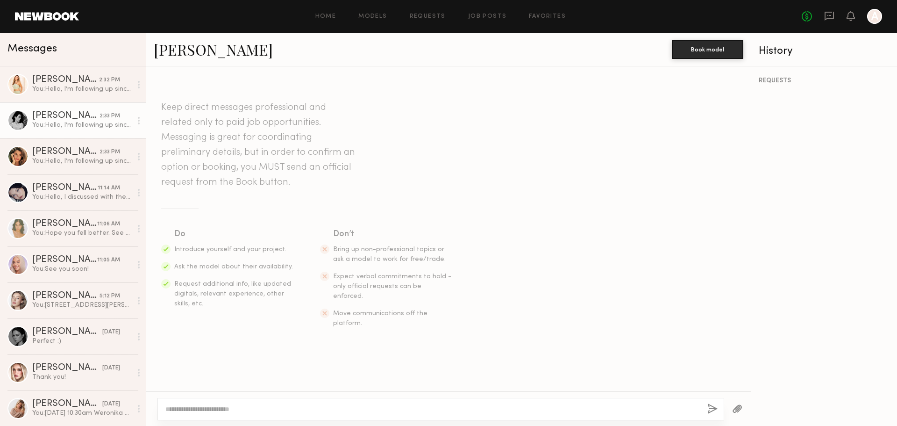
scroll to position [315, 0]
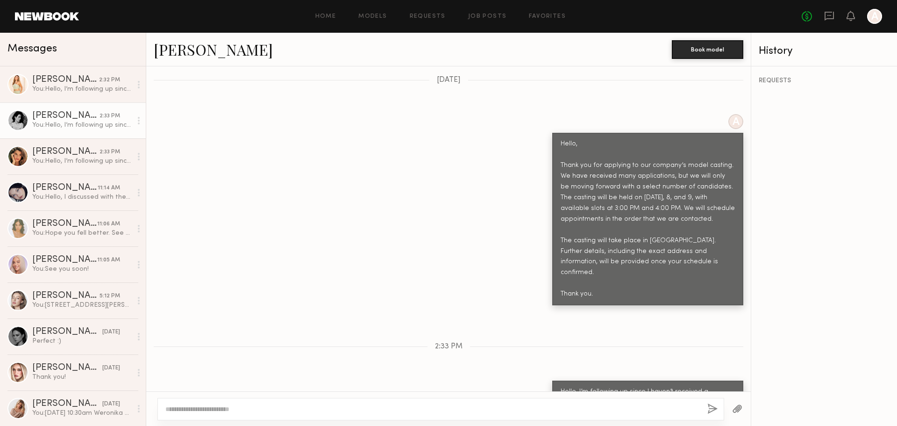
click at [194, 51] on link "Casilda G." at bounding box center [213, 49] width 119 height 20
click at [58, 154] on div "Manuela G." at bounding box center [65, 151] width 67 height 9
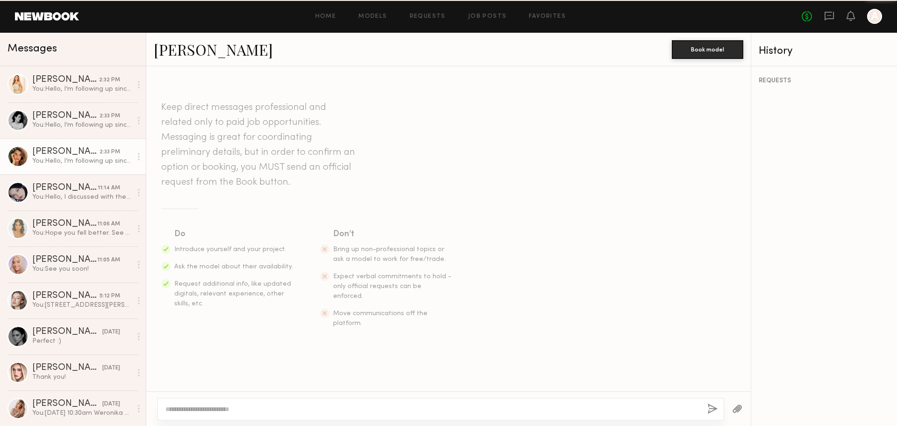
scroll to position [496, 0]
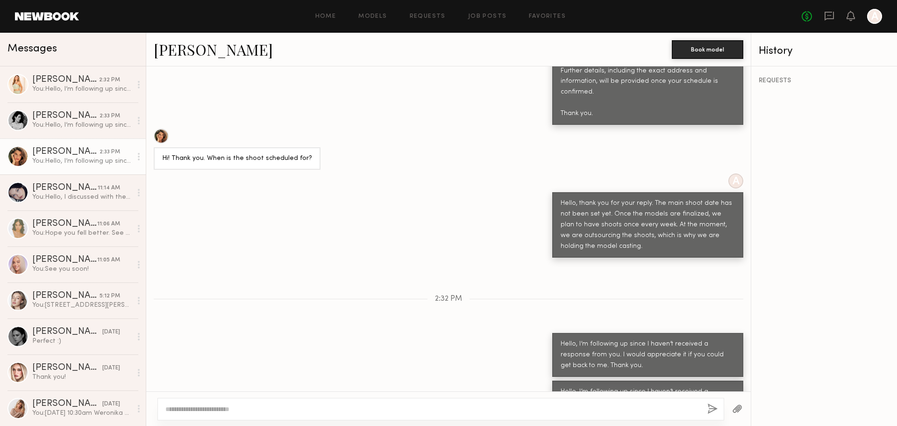
click at [160, 128] on div at bounding box center [161, 135] width 15 height 15
click at [46, 187] on div "Marina F." at bounding box center [64, 187] width 65 height 9
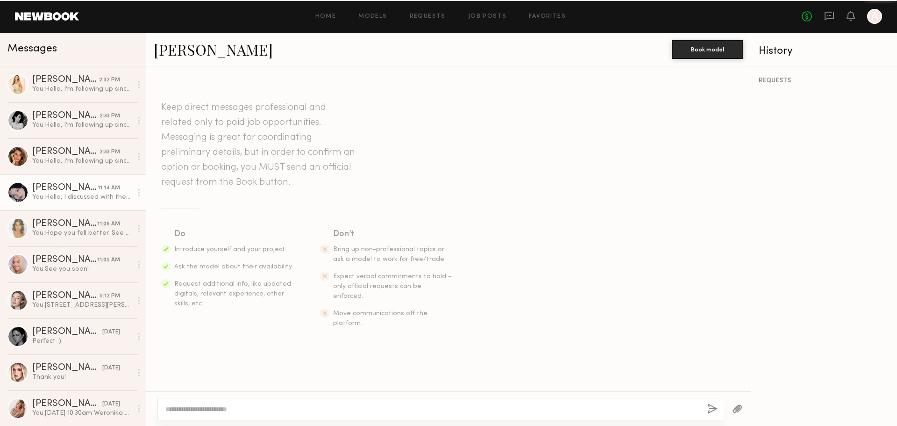
scroll to position [625, 0]
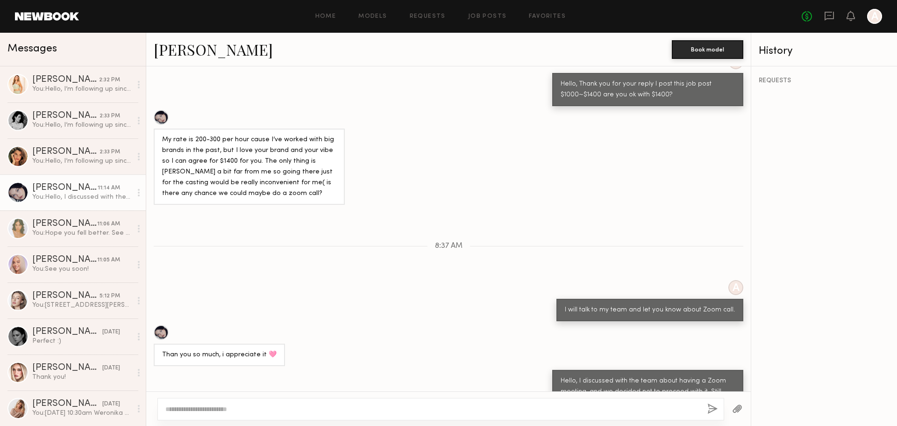
click at [185, 53] on link "Marina F." at bounding box center [213, 49] width 119 height 20
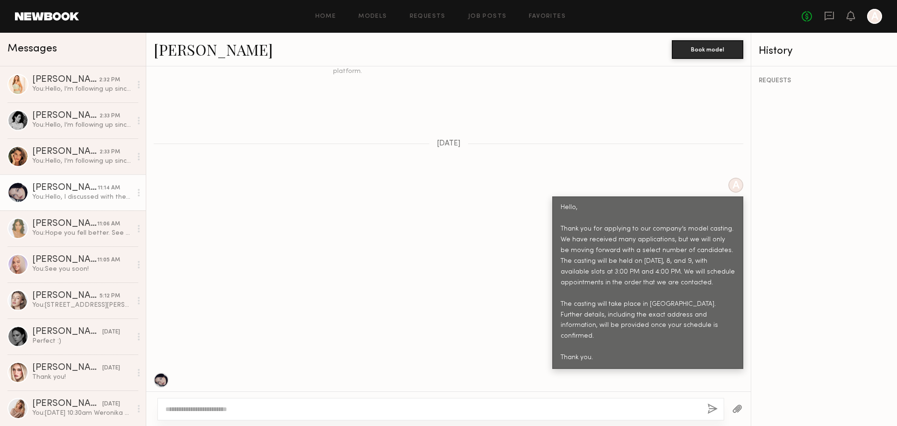
scroll to position [0, 0]
